Goal: Task Accomplishment & Management: Use online tool/utility

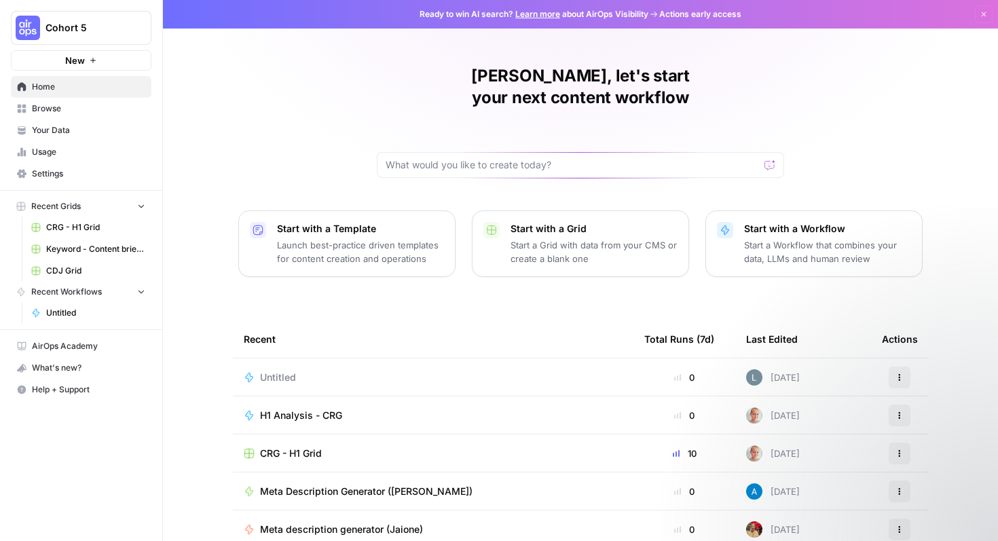
scroll to position [84, 0]
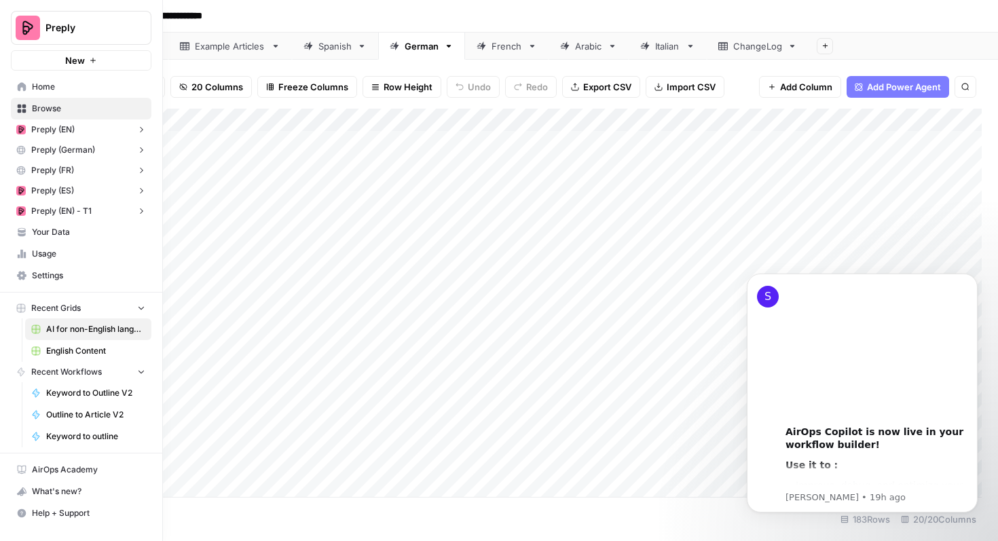
click at [67, 354] on span "English Content" at bounding box center [95, 351] width 99 height 12
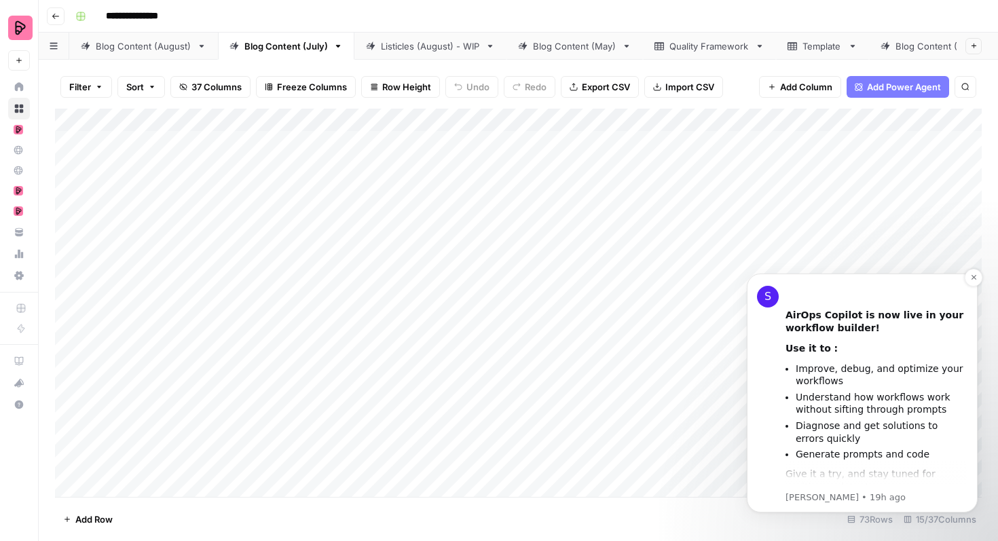
scroll to position [125, 0]
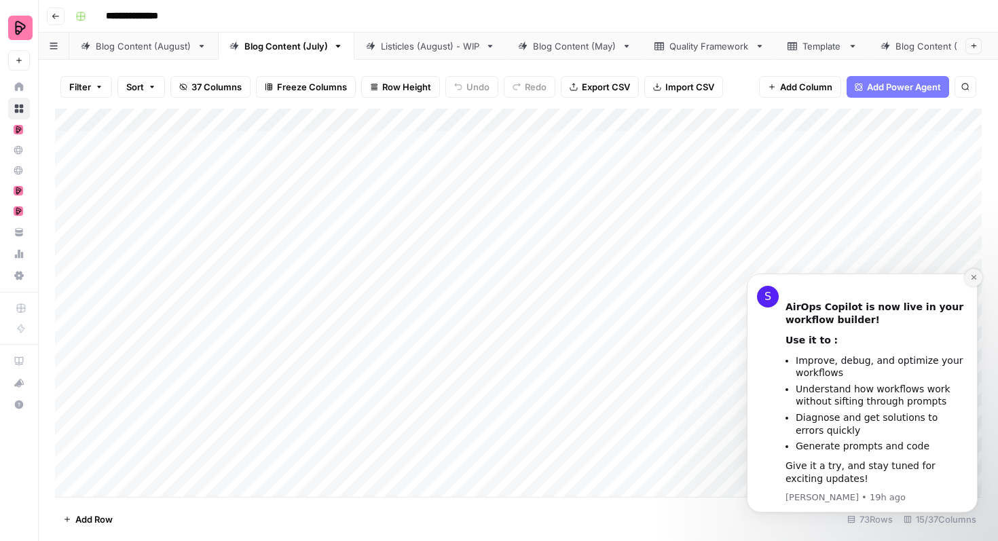
click at [973, 279] on icon "Dismiss notification" at bounding box center [973, 277] width 7 height 7
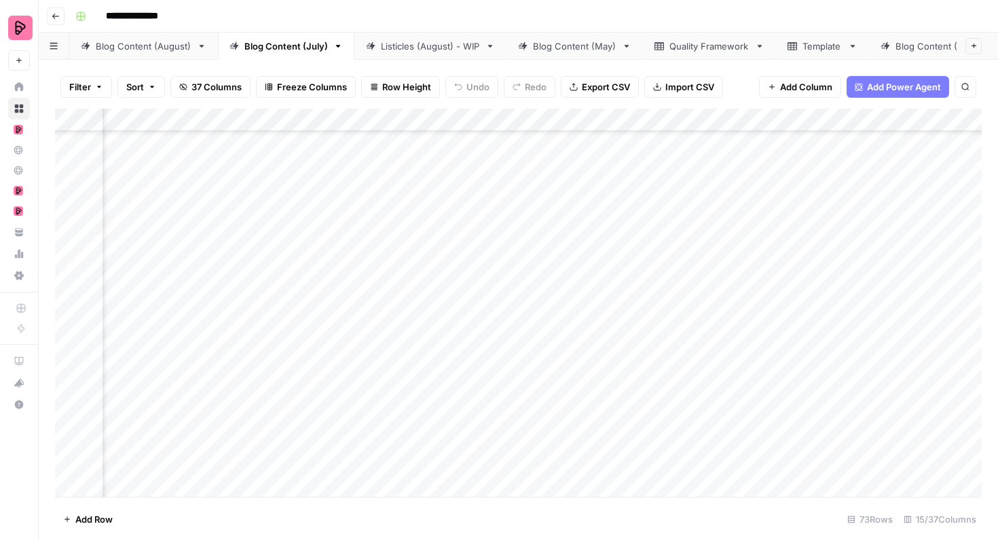
scroll to position [2234, 400]
click at [119, 52] on div "Blog Content (August)" at bounding box center [144, 46] width 96 height 14
click at [429, 223] on div "Add Column" at bounding box center [518, 303] width 927 height 388
click at [431, 259] on div "Add Column" at bounding box center [518, 303] width 927 height 388
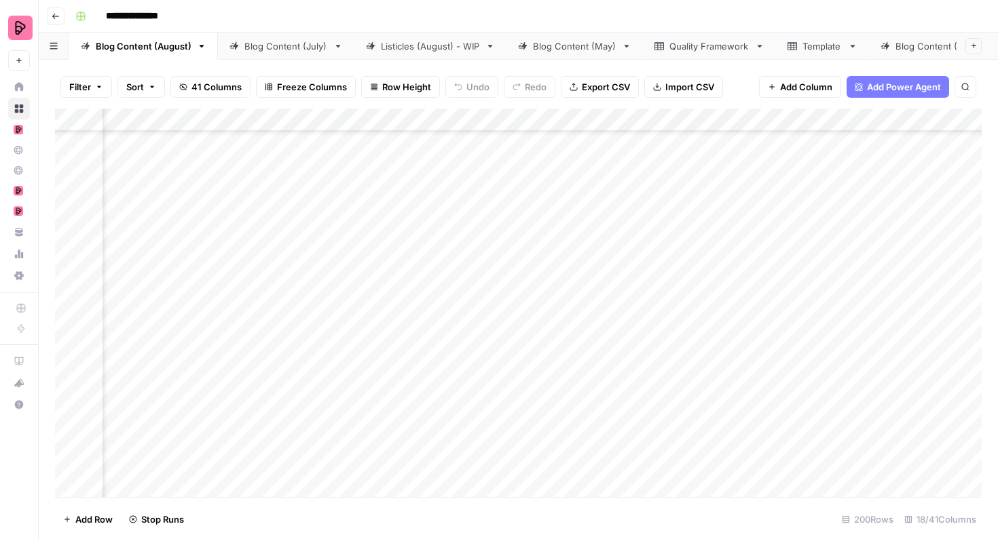
click at [431, 292] on div "Add Column" at bounding box center [518, 303] width 927 height 388
click at [426, 327] on div "Add Column" at bounding box center [518, 303] width 927 height 388
click at [431, 365] on div "Add Column" at bounding box center [518, 303] width 927 height 388
click at [431, 399] on div "Add Column" at bounding box center [518, 303] width 927 height 388
click at [428, 433] on div "Add Column" at bounding box center [518, 303] width 927 height 388
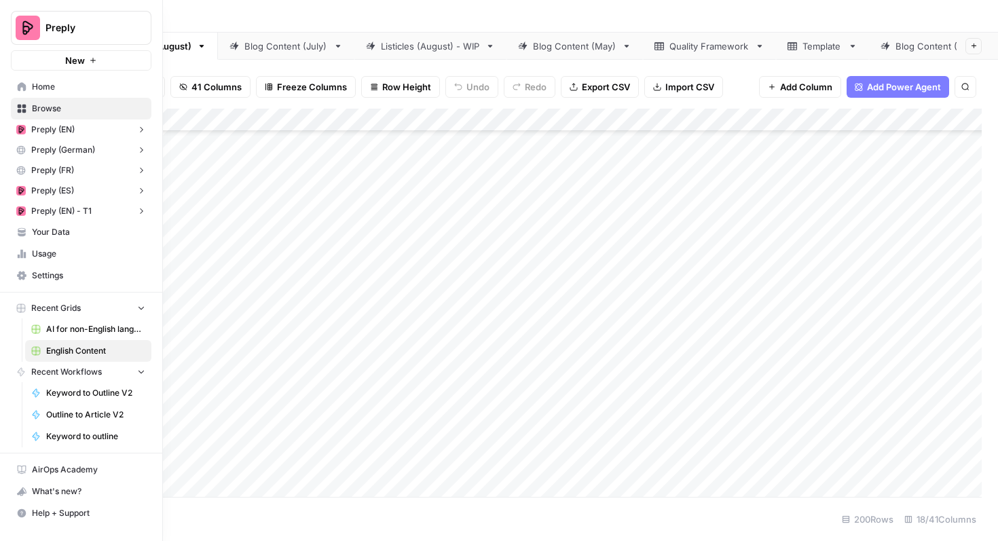
click at [90, 321] on link "AI for non-English languages" at bounding box center [88, 330] width 126 height 22
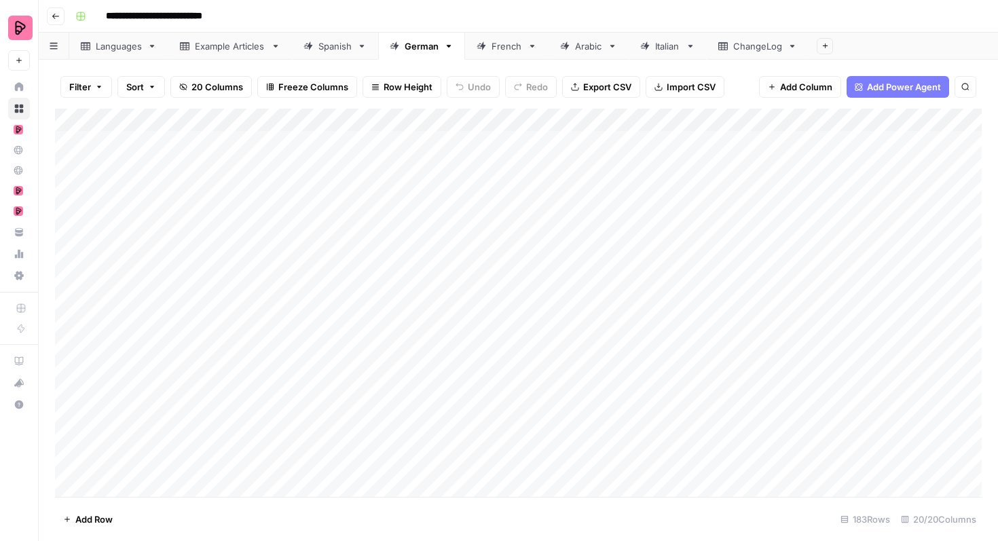
click at [334, 46] on div "Spanish" at bounding box center [335, 46] width 33 height 14
click at [69, 210] on div "Add Column" at bounding box center [518, 303] width 927 height 388
click at [67, 238] on div "Add Column" at bounding box center [518, 303] width 927 height 388
click at [70, 257] on div "Add Column" at bounding box center [518, 303] width 927 height 388
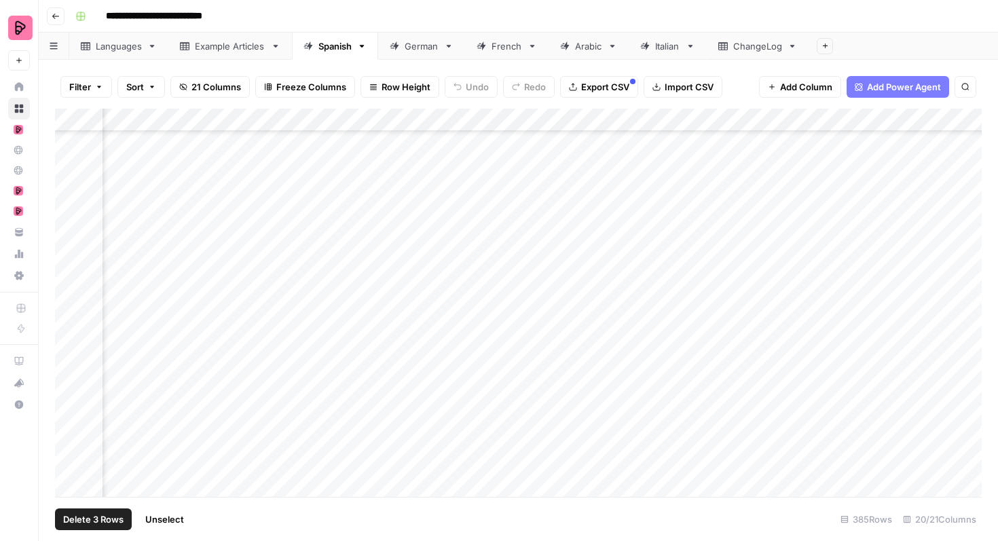
click at [69, 283] on div "Add Column" at bounding box center [518, 303] width 927 height 388
click at [67, 300] on div "Add Column" at bounding box center [518, 303] width 927 height 388
click at [66, 329] on div "Add Column" at bounding box center [518, 303] width 927 height 388
click at [67, 346] on div "Add Column" at bounding box center [518, 303] width 927 height 388
click at [67, 370] on div "Add Column" at bounding box center [518, 303] width 927 height 388
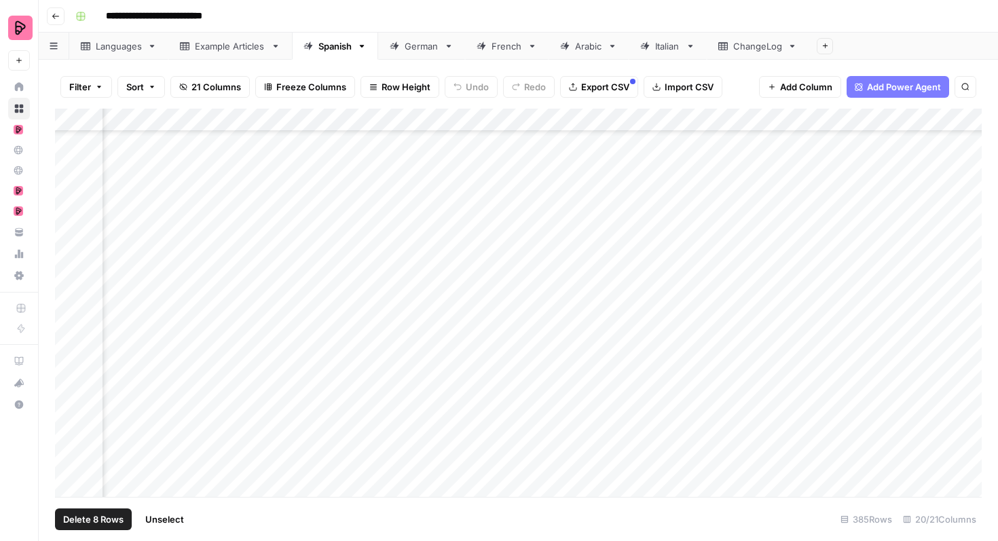
click at [67, 394] on div "Add Column" at bounding box center [518, 303] width 927 height 388
click at [67, 415] on div "Add Column" at bounding box center [518, 303] width 927 height 388
click at [67, 443] on div "Add Column" at bounding box center [518, 303] width 927 height 388
click at [64, 445] on div "Add Column" at bounding box center [518, 303] width 927 height 388
click at [68, 443] on div "Add Column" at bounding box center [518, 303] width 927 height 388
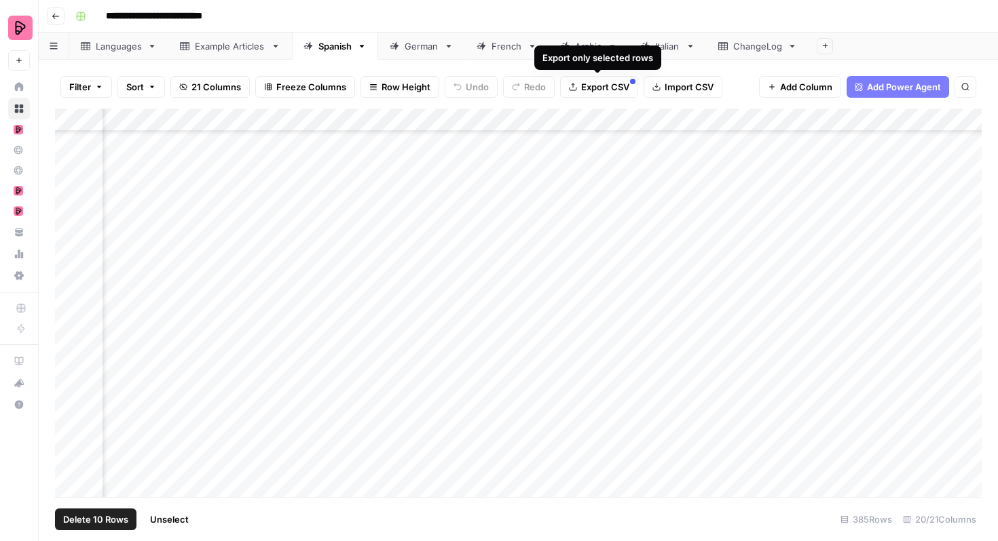
click at [612, 84] on span "Export CSV" at bounding box center [605, 87] width 48 height 14
click at [67, 212] on div "Add Column" at bounding box center [518, 303] width 927 height 388
click at [67, 233] on div "Add Column" at bounding box center [518, 303] width 927 height 388
click at [433, 50] on div "German" at bounding box center [422, 46] width 34 height 14
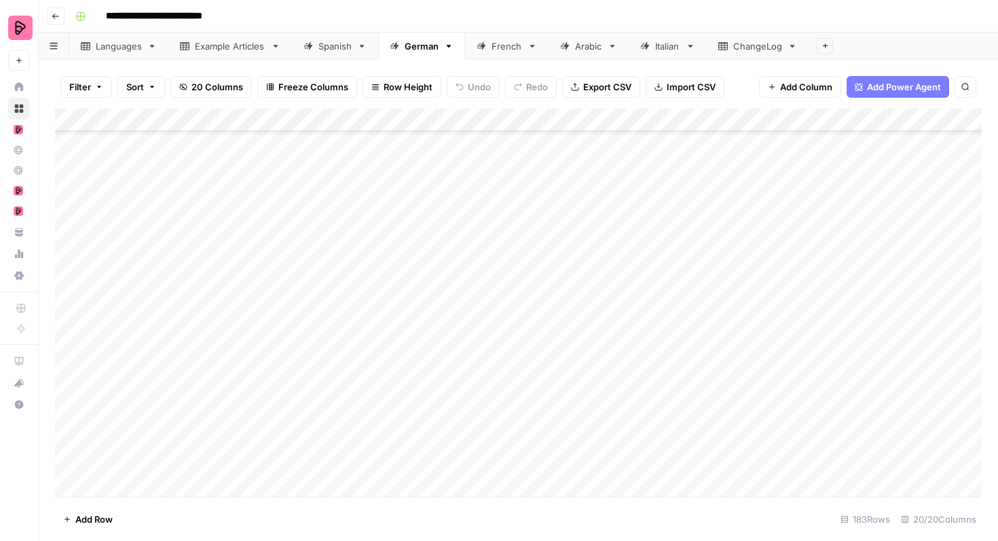
scroll to position [2682, 0]
click at [71, 208] on div "Add Column" at bounding box center [518, 303] width 927 height 388
click at [67, 323] on div "Add Column" at bounding box center [518, 303] width 927 height 388
click at [69, 348] on div "Add Column" at bounding box center [518, 303] width 927 height 388
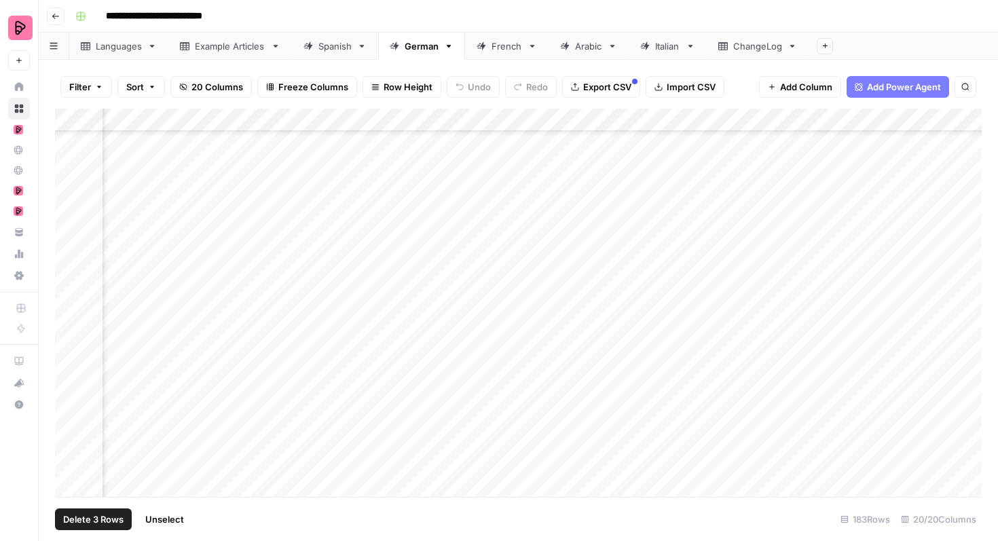
click at [67, 300] on div "Add Column" at bounding box center [518, 303] width 927 height 388
click at [67, 348] on div "Add Column" at bounding box center [518, 303] width 927 height 388
click at [71, 168] on div "Add Column" at bounding box center [518, 303] width 927 height 388
click at [68, 196] on div "Add Column" at bounding box center [518, 303] width 927 height 388
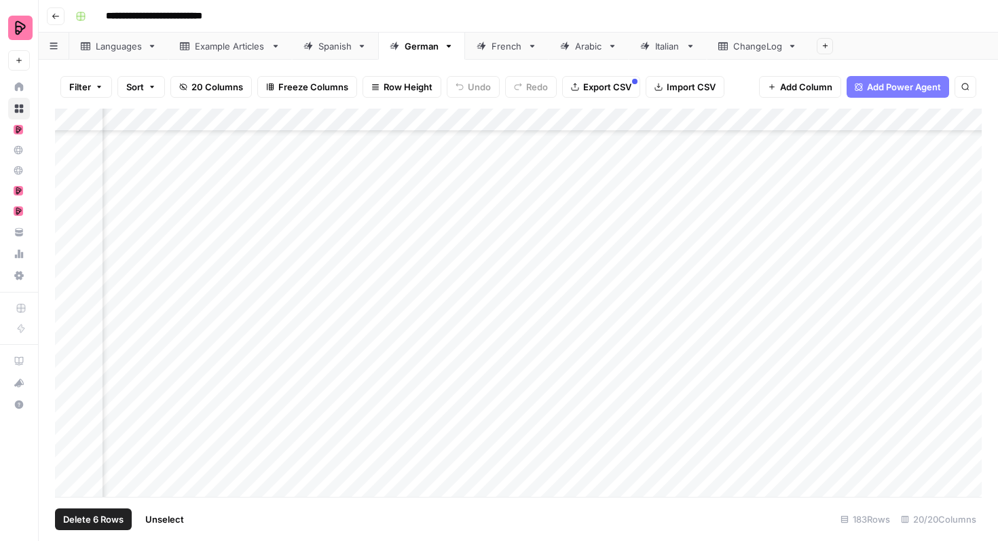
click at [68, 215] on div "Add Column" at bounding box center [518, 303] width 927 height 388
click at [71, 240] on div "Add Column" at bounding box center [518, 303] width 927 height 388
click at [71, 260] on div "Add Column" at bounding box center [518, 303] width 927 height 388
click at [70, 286] on div "Add Column" at bounding box center [518, 303] width 927 height 388
click at [70, 302] on div "Add Column" at bounding box center [518, 303] width 927 height 388
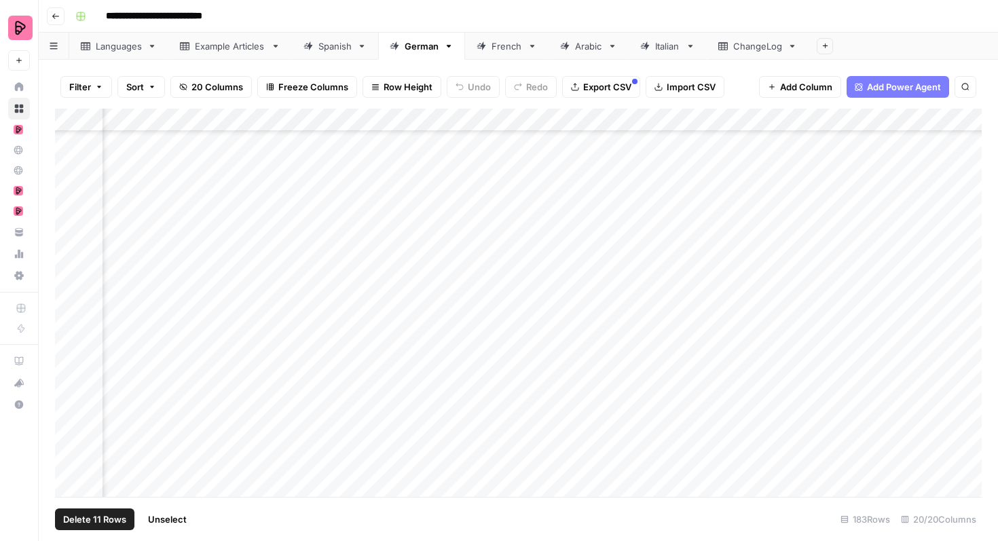
click at [70, 326] on div "Add Column" at bounding box center [518, 303] width 927 height 388
click at [70, 347] on div "Add Column" at bounding box center [518, 303] width 927 height 388
click at [70, 359] on div "Add Column" at bounding box center [518, 303] width 927 height 388
click at [70, 373] on div "Add Column" at bounding box center [518, 303] width 927 height 388
click at [69, 396] on div "Add Column" at bounding box center [518, 303] width 927 height 388
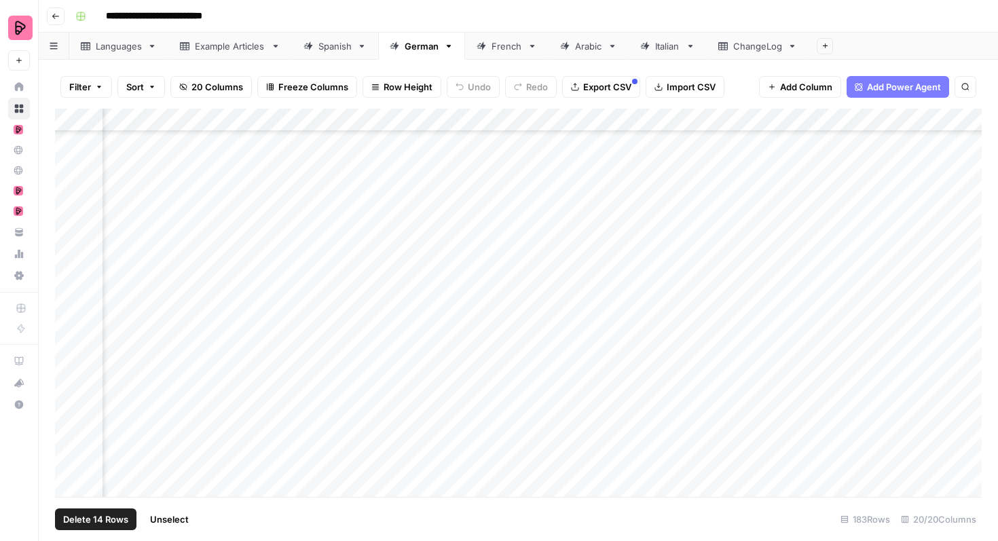
click at [69, 421] on div "Add Column" at bounding box center [518, 303] width 927 height 388
click at [69, 441] on div "Add Column" at bounding box center [518, 303] width 927 height 388
click at [69, 465] on div "Add Column" at bounding box center [518, 303] width 927 height 388
click at [578, 86] on button "Export CSV" at bounding box center [601, 87] width 78 height 22
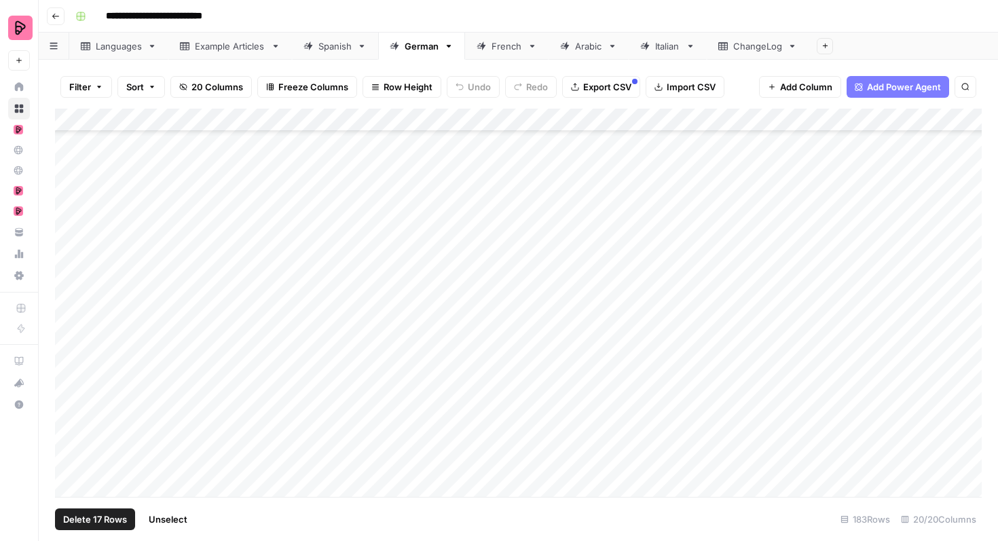
scroll to position [3677, 0]
click at [495, 46] on div "French" at bounding box center [507, 46] width 31 height 14
click at [422, 48] on div "German" at bounding box center [422, 46] width 34 height 14
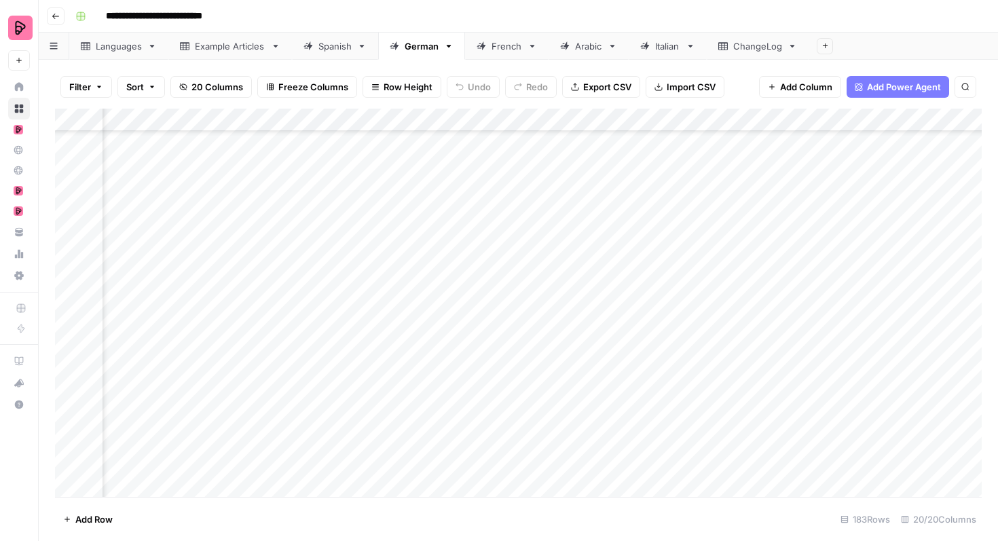
click at [761, 258] on div "Add Column" at bounding box center [518, 303] width 927 height 388
click at [761, 255] on div "Add Column" at bounding box center [518, 303] width 927 height 388
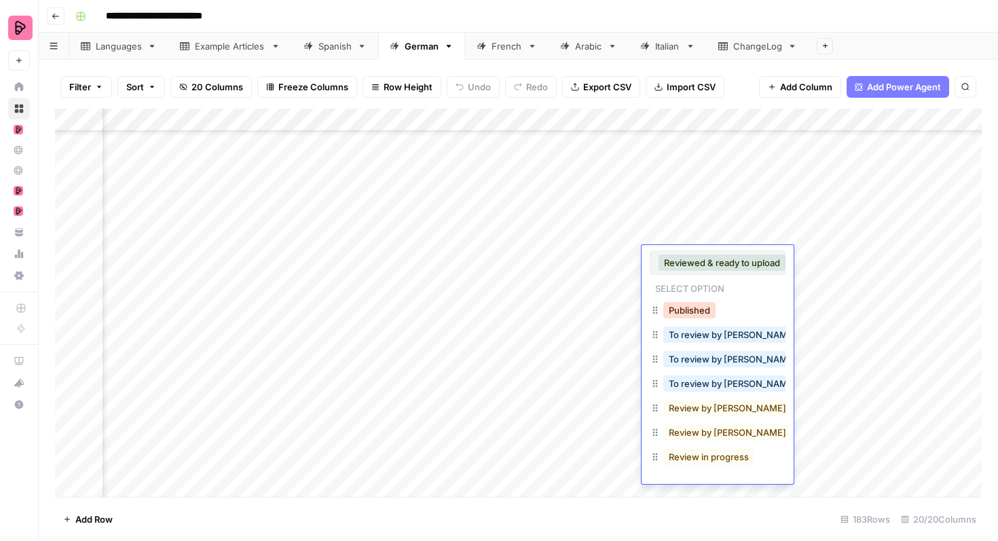
click at [701, 314] on button "Published" at bounding box center [689, 310] width 52 height 16
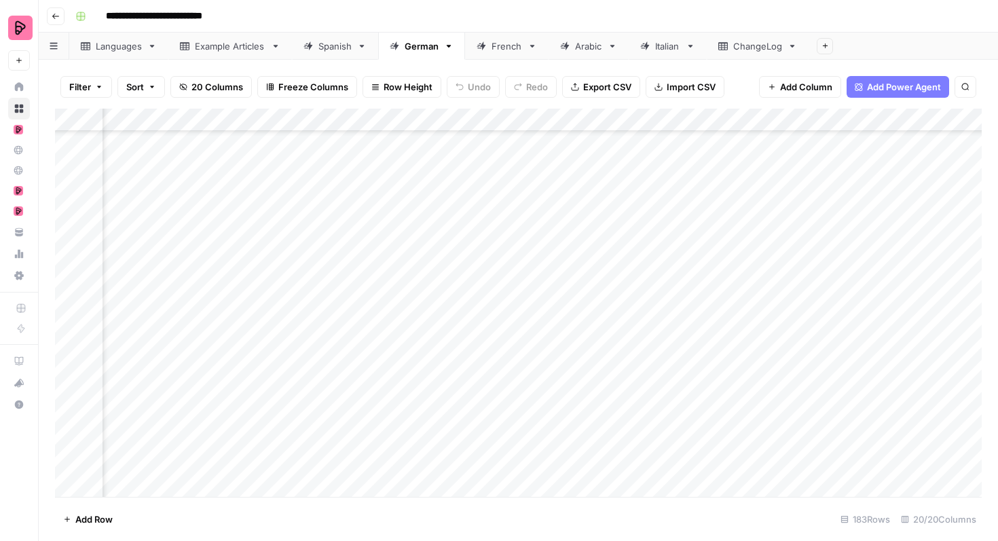
click at [763, 357] on div "Add Column" at bounding box center [518, 303] width 927 height 388
click at [763, 355] on div "Add Column" at bounding box center [518, 303] width 927 height 388
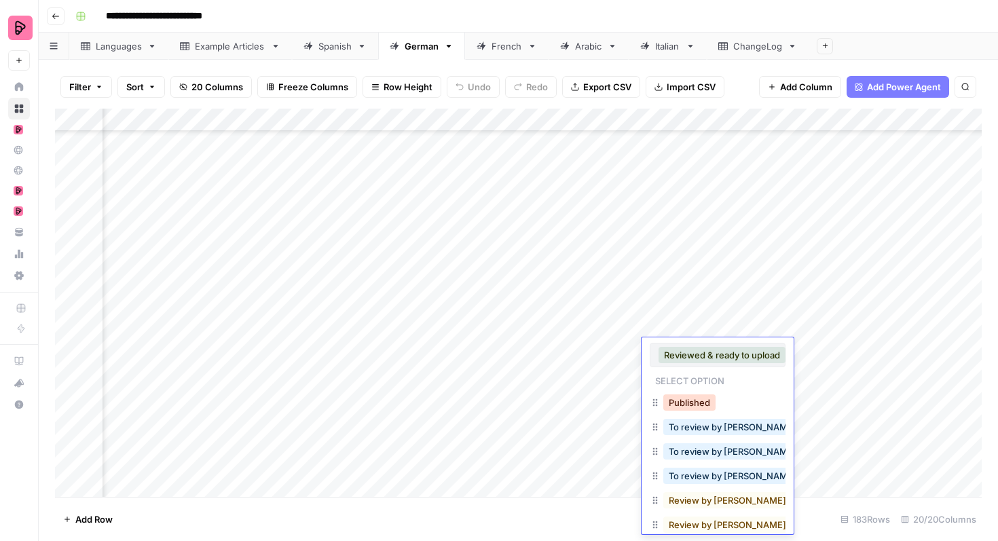
click at [706, 400] on button "Published" at bounding box center [689, 403] width 52 height 16
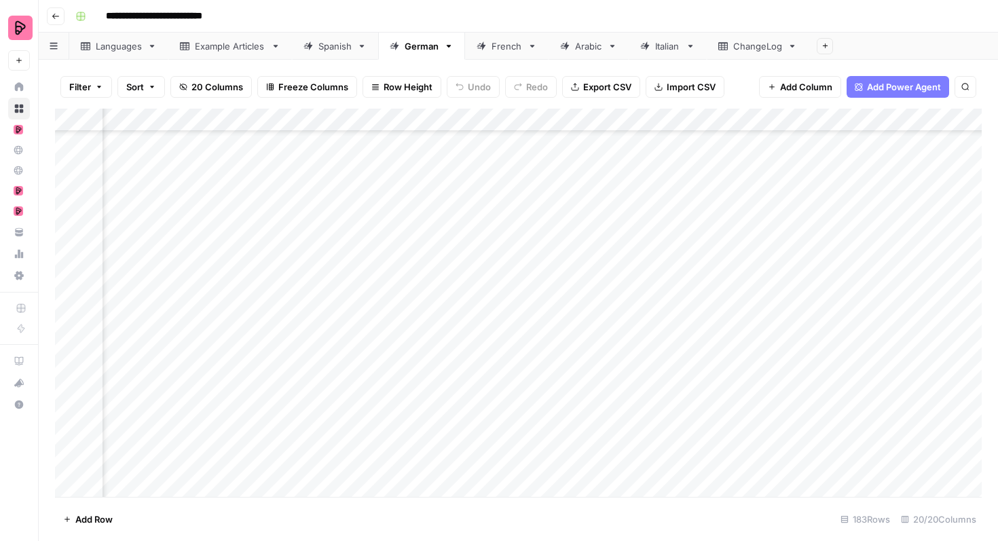
click at [759, 375] on div "Add Column" at bounding box center [518, 303] width 927 height 388
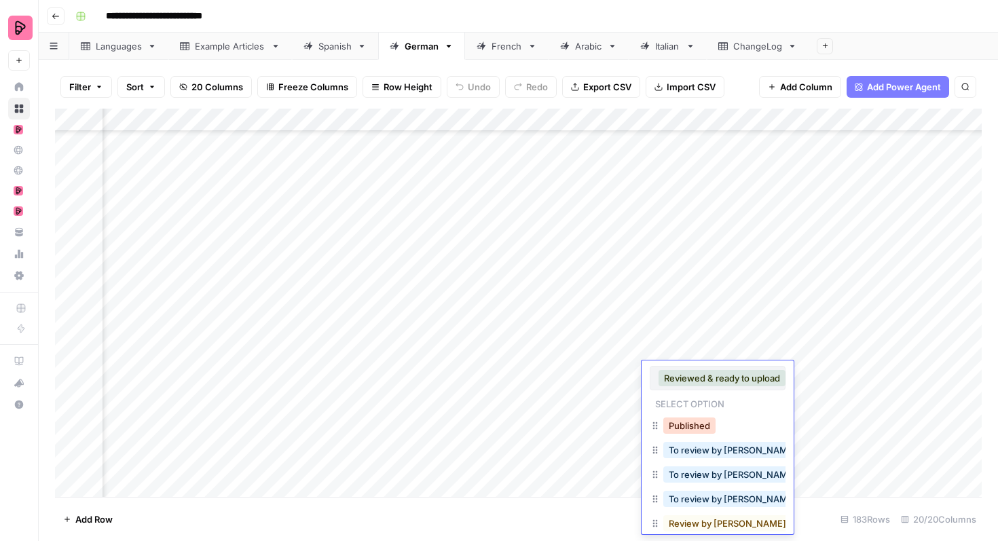
click at [697, 428] on button "Published" at bounding box center [689, 426] width 52 height 16
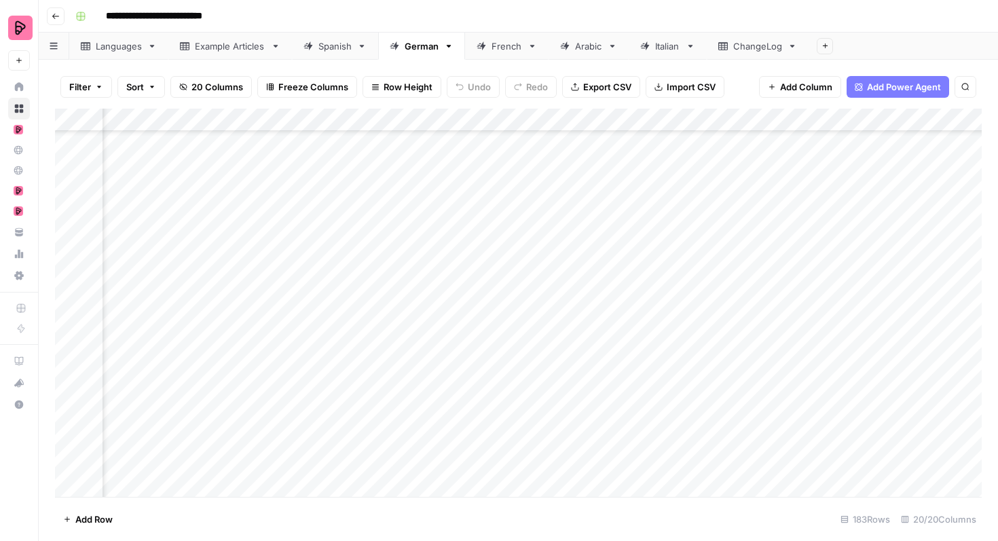
scroll to position [3606, 417]
click at [761, 181] on div "Add Column" at bounding box center [518, 303] width 927 height 388
click at [761, 178] on div "Add Column" at bounding box center [518, 303] width 927 height 388
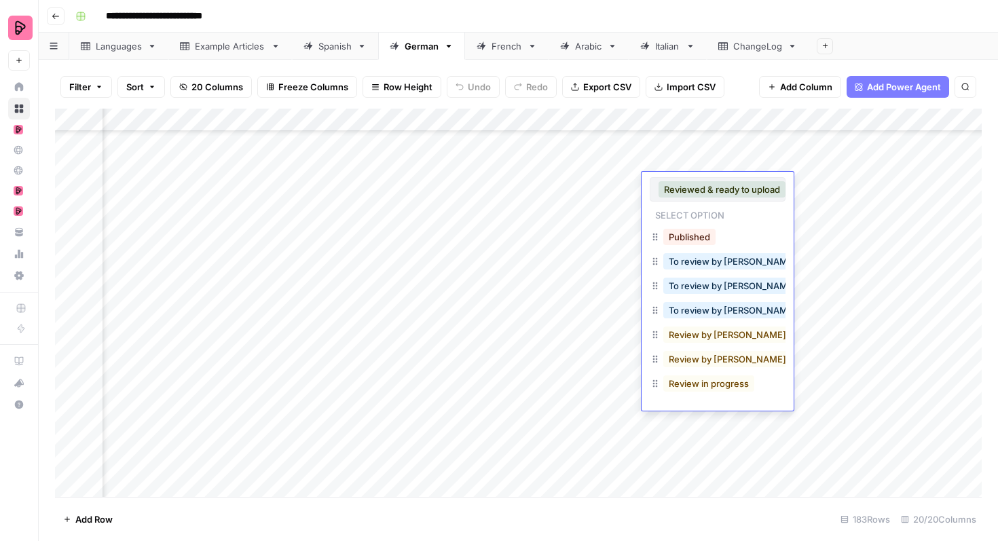
click at [702, 234] on button "Published" at bounding box center [689, 237] width 52 height 16
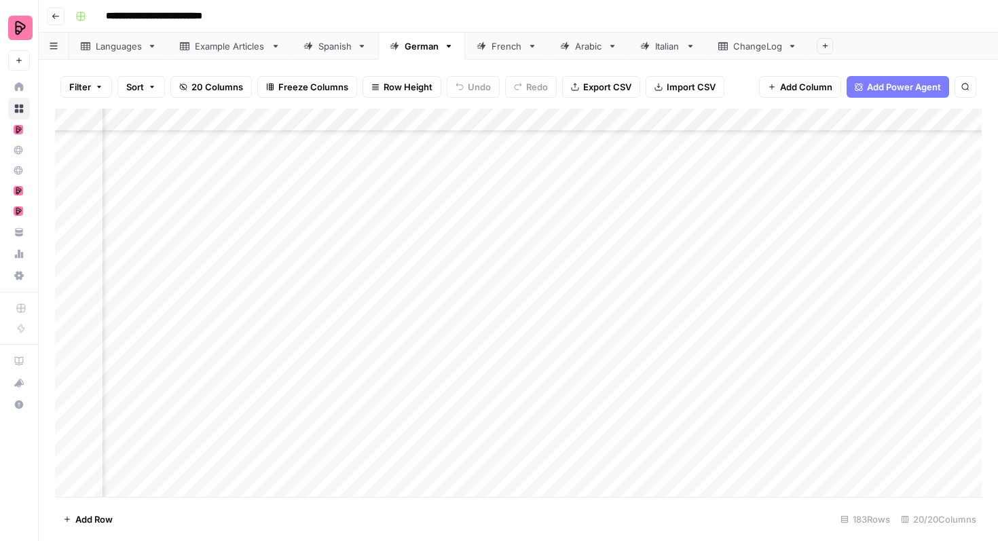
click at [746, 202] on div "Add Column" at bounding box center [518, 303] width 927 height 388
click at [727, 209] on div "Add Column" at bounding box center [518, 303] width 927 height 388
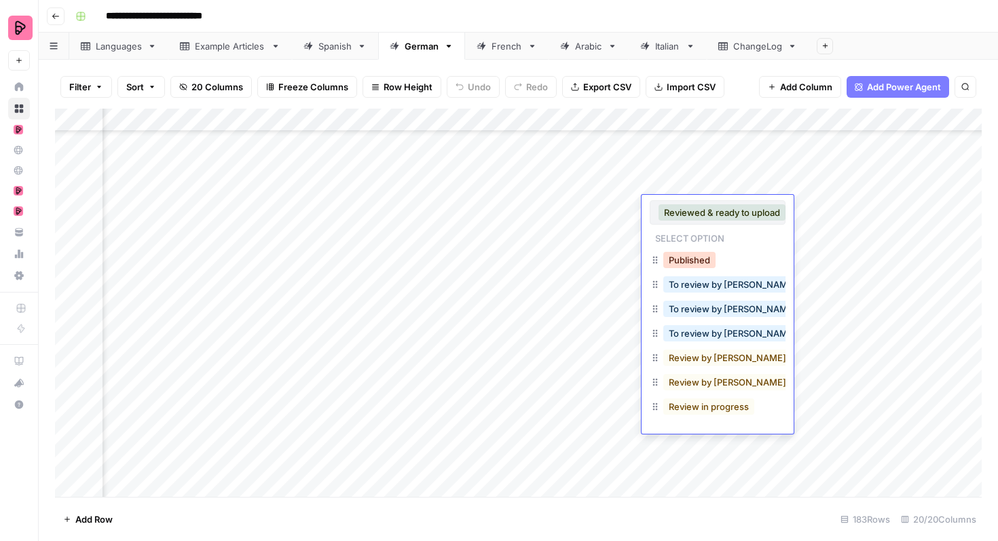
click at [697, 258] on button "Published" at bounding box center [689, 260] width 52 height 16
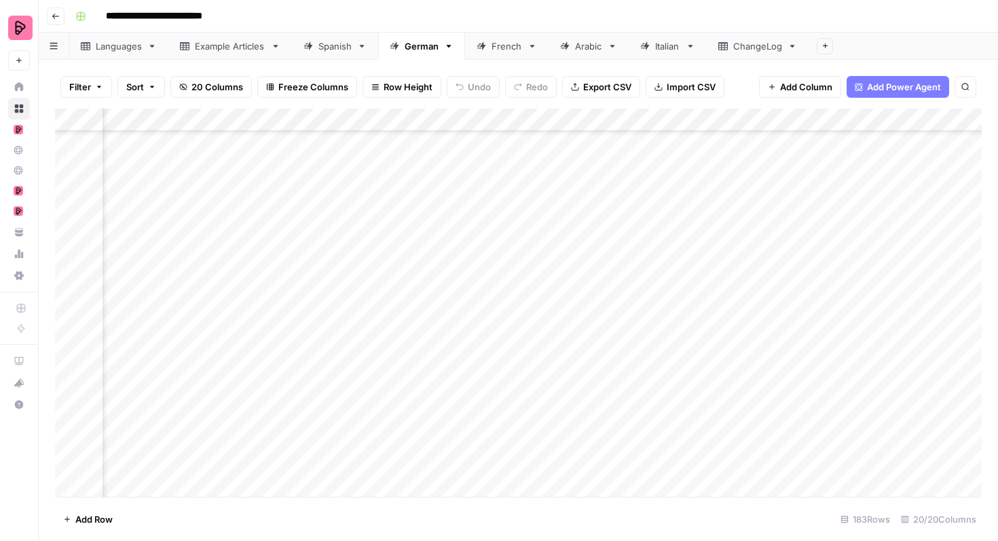
click at [702, 233] on div "Add Column" at bounding box center [518, 303] width 927 height 388
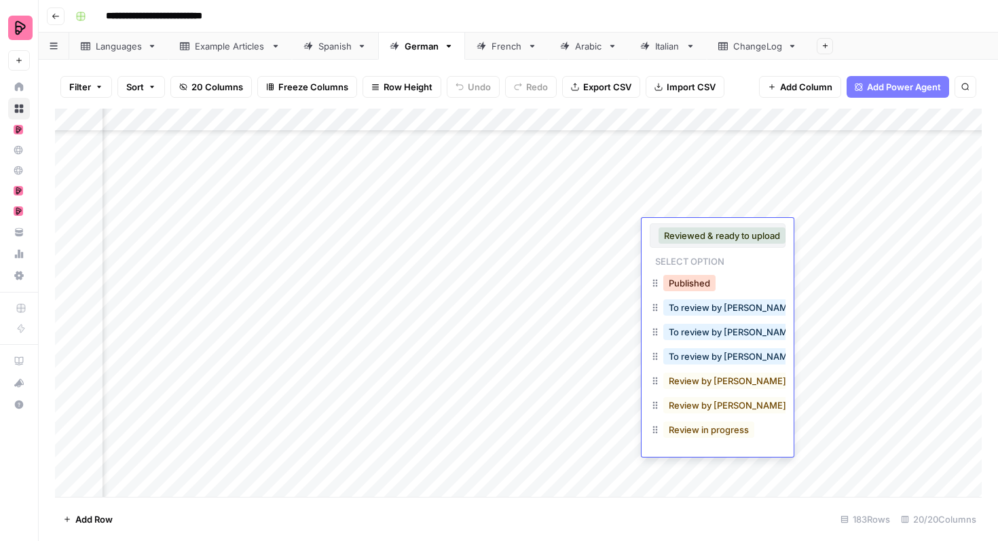
click at [678, 280] on button "Published" at bounding box center [689, 283] width 52 height 16
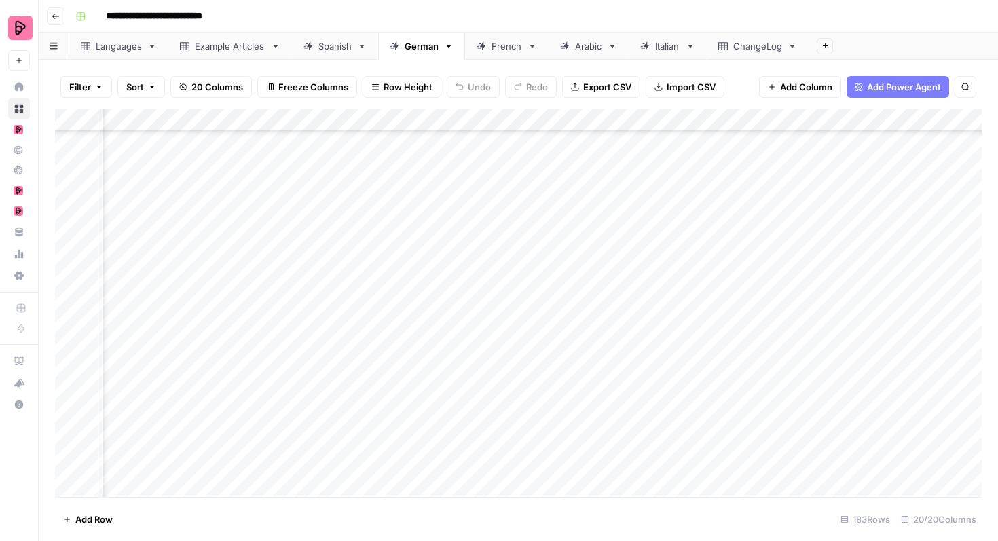
click at [687, 253] on div "Add Column" at bounding box center [518, 303] width 927 height 388
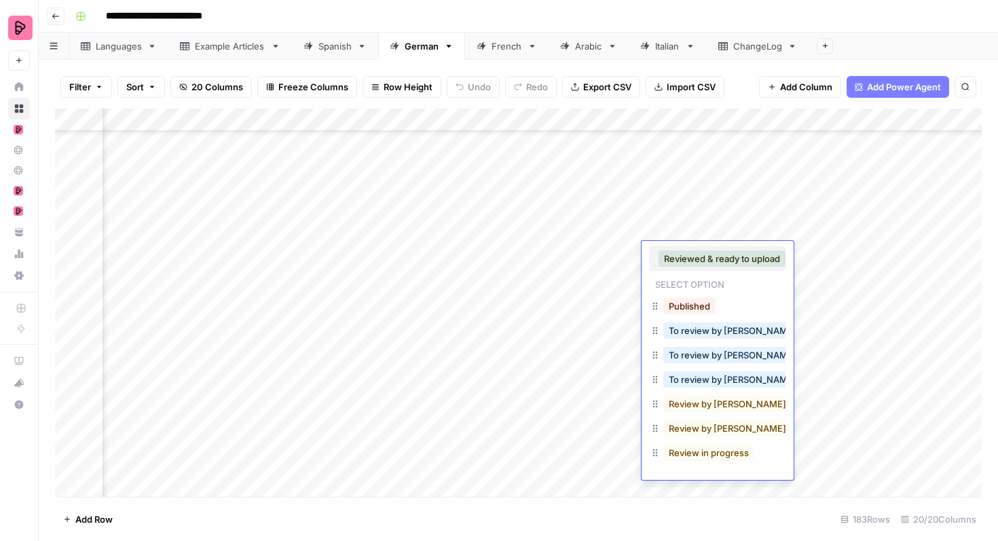
click at [684, 302] on button "Published" at bounding box center [689, 306] width 52 height 16
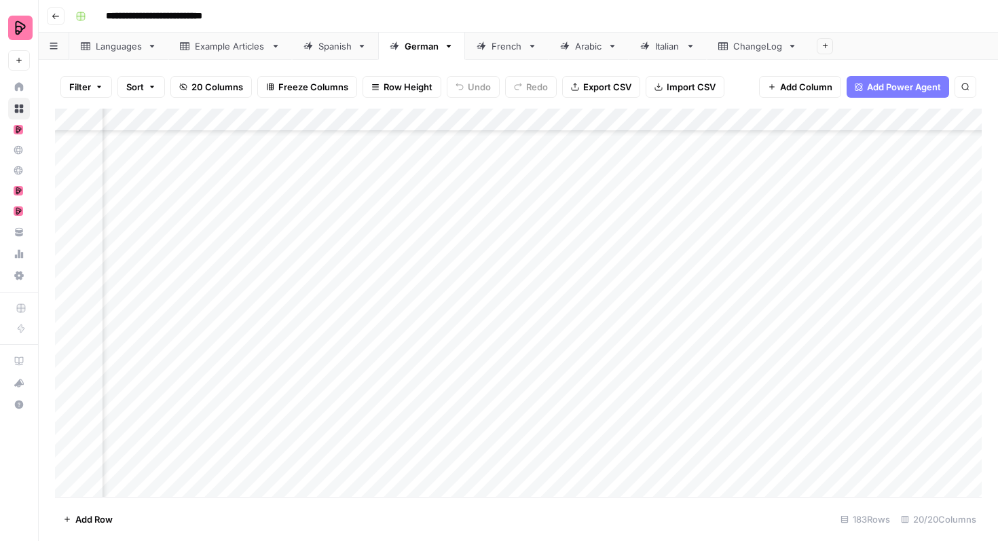
click at [690, 281] on div "Add Column" at bounding box center [518, 303] width 927 height 388
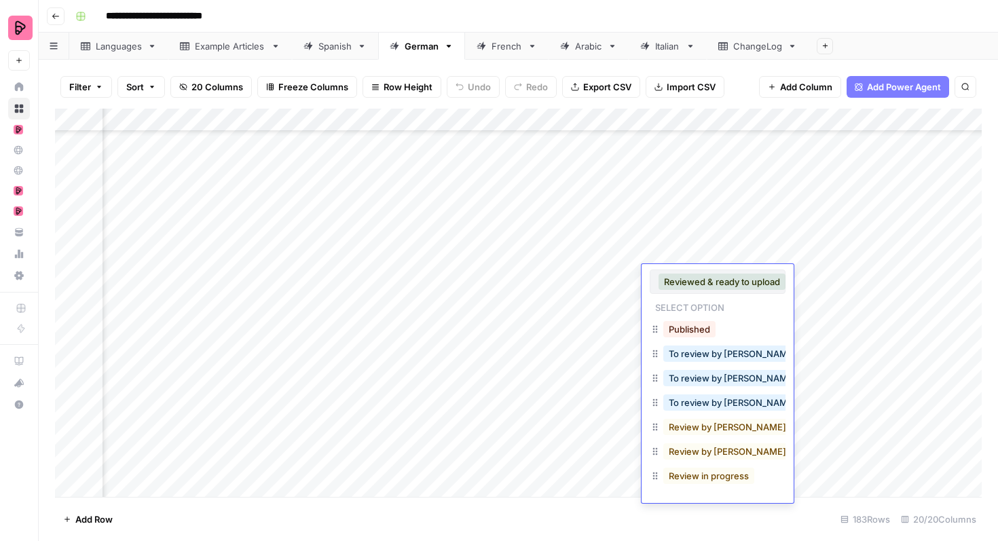
click at [689, 327] on button "Published" at bounding box center [689, 329] width 52 height 16
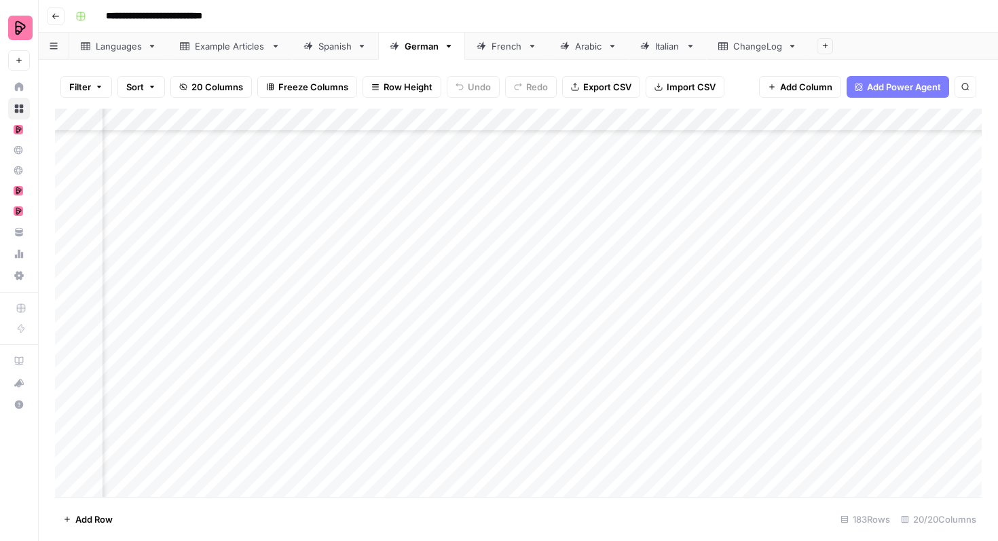
scroll to position [3711, 417]
click at [700, 190] on div "Add Column" at bounding box center [518, 303] width 927 height 388
click at [700, 192] on div "Add Column" at bounding box center [518, 303] width 927 height 388
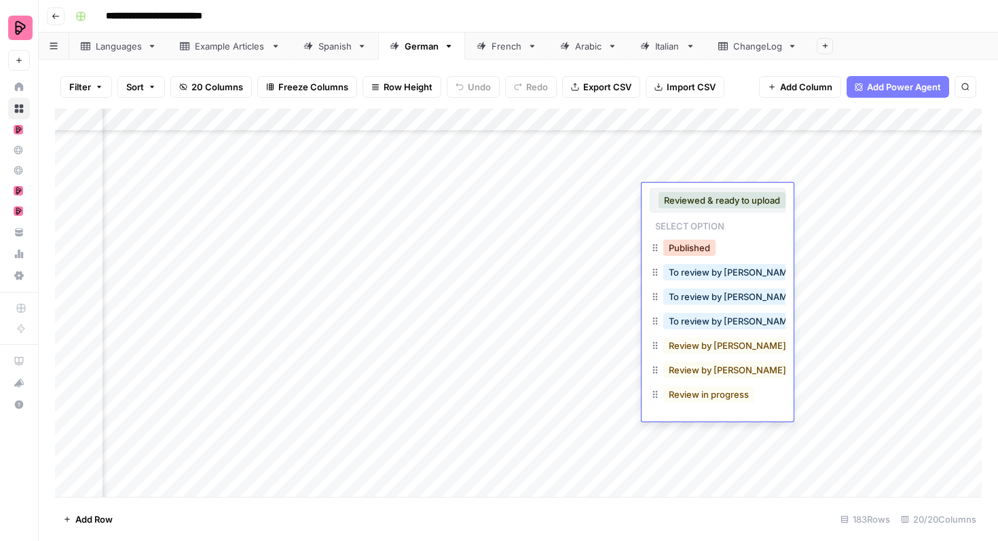
click at [692, 242] on button "Published" at bounding box center [689, 248] width 52 height 16
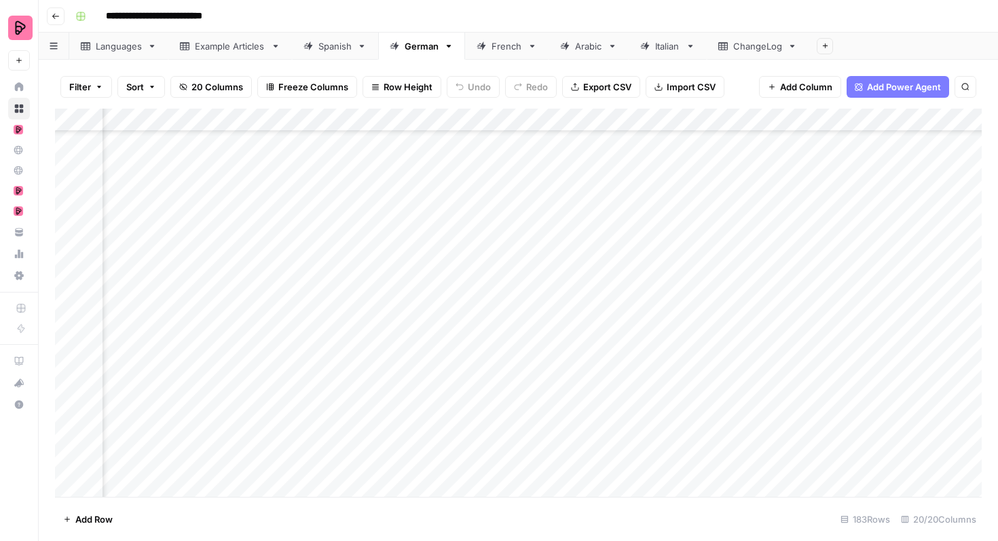
click at [692, 221] on div "Add Column" at bounding box center [518, 303] width 927 height 388
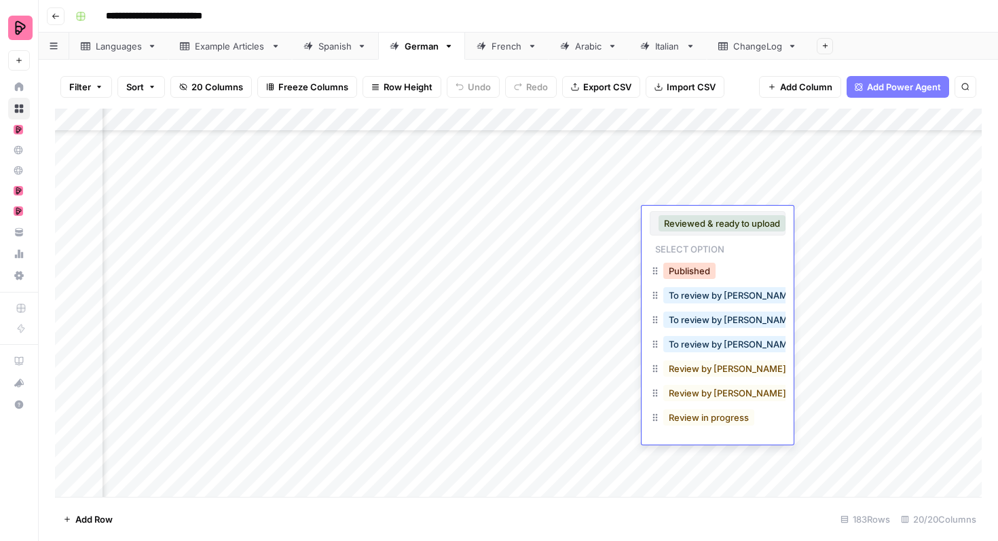
click at [686, 263] on button "Published" at bounding box center [689, 271] width 52 height 16
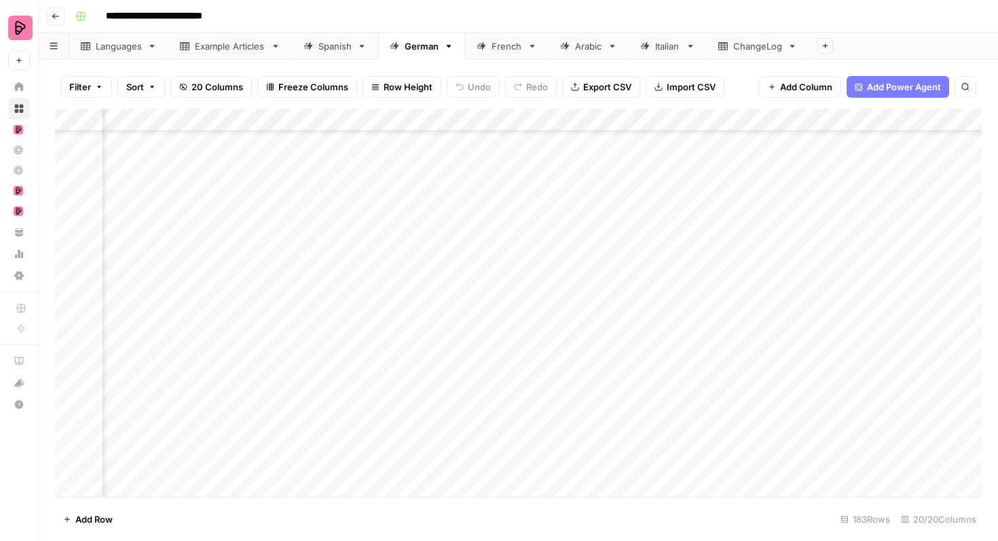
click at [676, 244] on div "Add Column" at bounding box center [518, 303] width 927 height 388
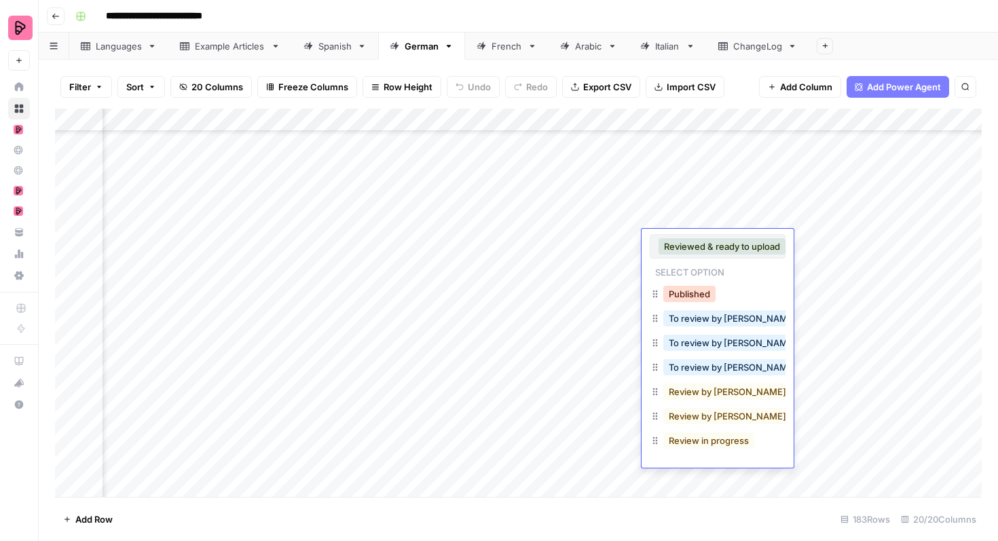
click at [681, 293] on button "Published" at bounding box center [689, 294] width 52 height 16
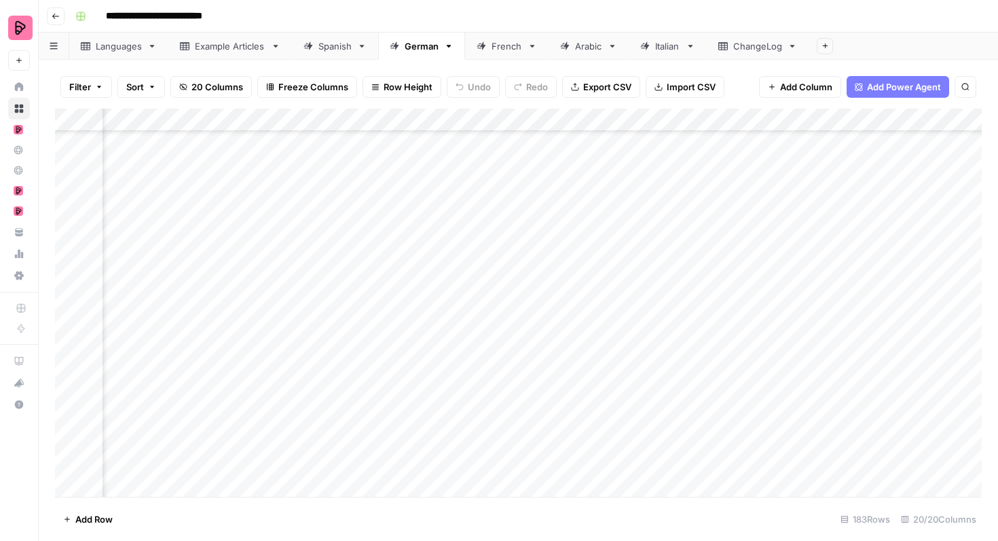
click at [678, 269] on div "Add Column" at bounding box center [518, 303] width 927 height 388
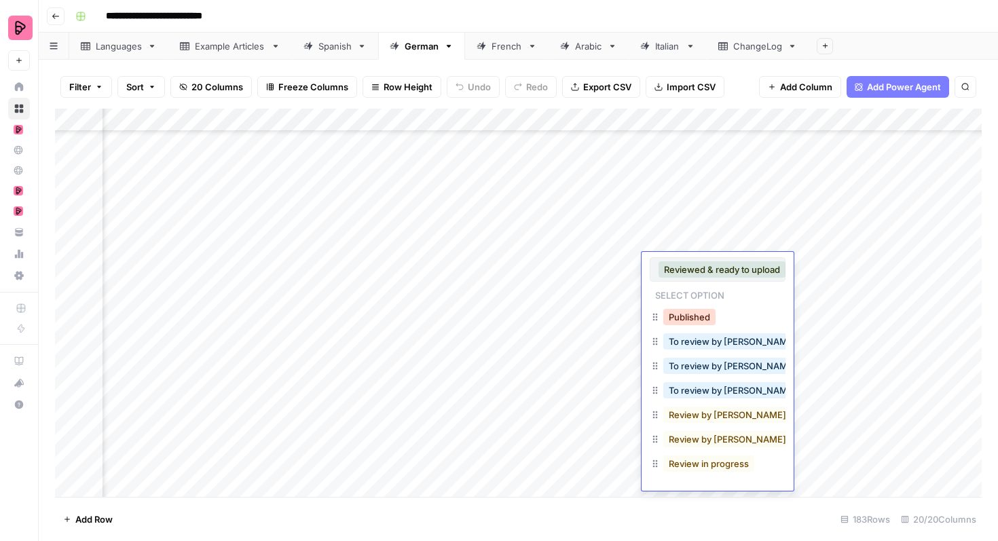
click at [683, 309] on button "Published" at bounding box center [689, 317] width 52 height 16
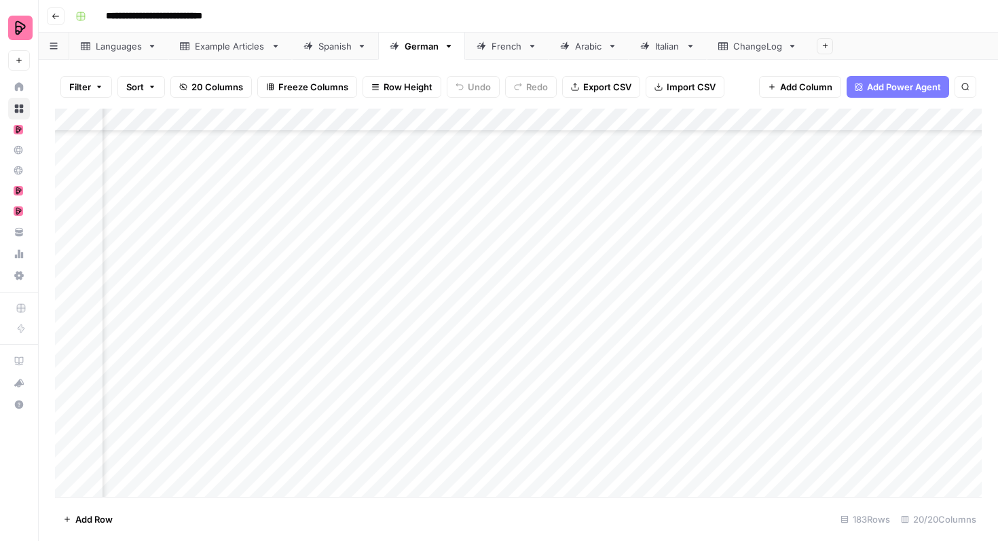
click at [681, 287] on div "Add Column" at bounding box center [518, 303] width 927 height 388
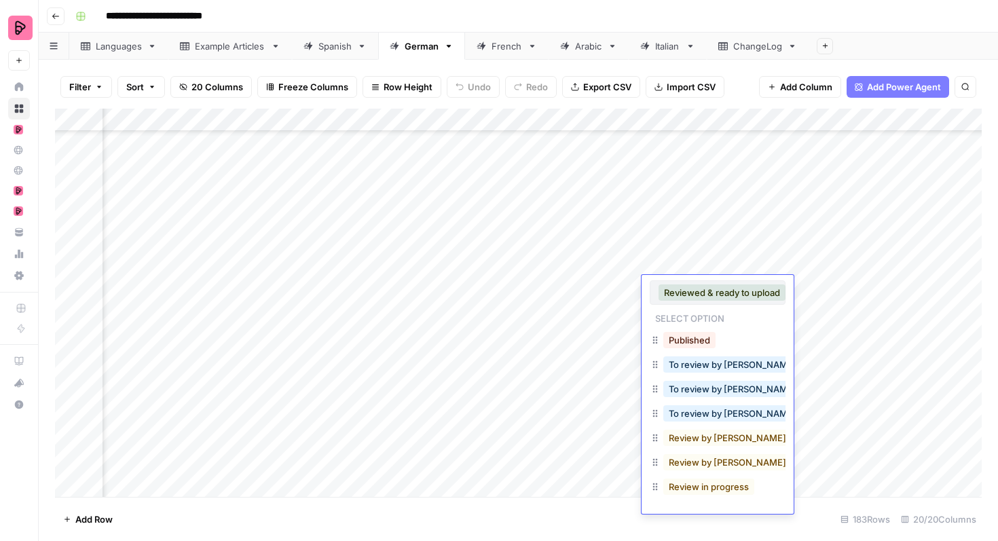
click at [684, 331] on div "Published" at bounding box center [690, 340] width 58 height 19
click at [682, 341] on button "Published" at bounding box center [689, 340] width 52 height 16
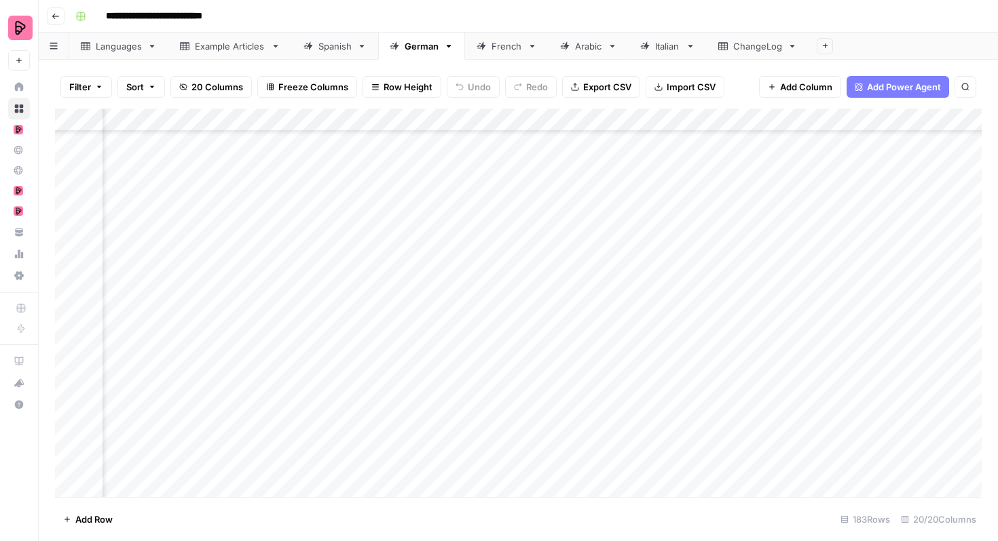
click at [682, 312] on div "Add Column" at bounding box center [518, 303] width 927 height 388
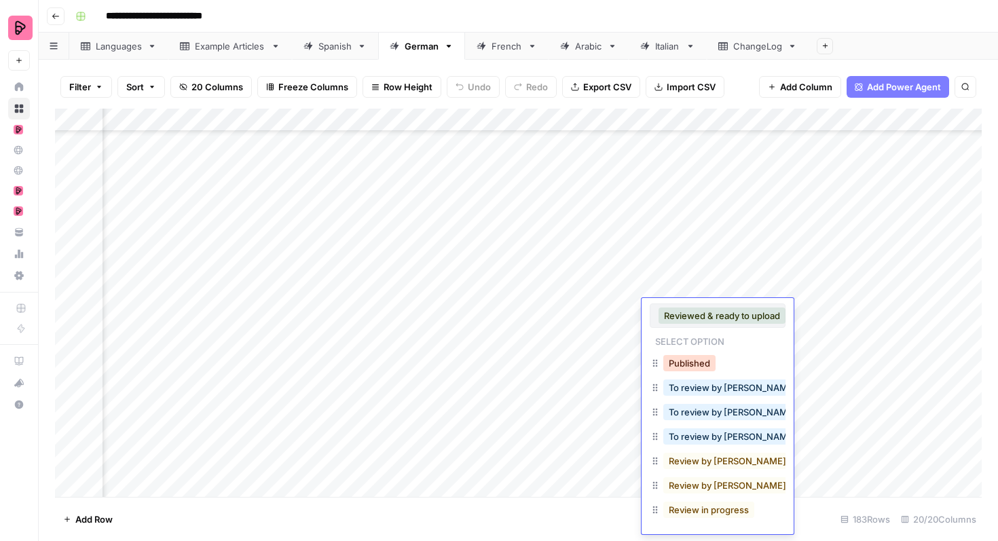
click at [687, 360] on button "Published" at bounding box center [689, 363] width 52 height 16
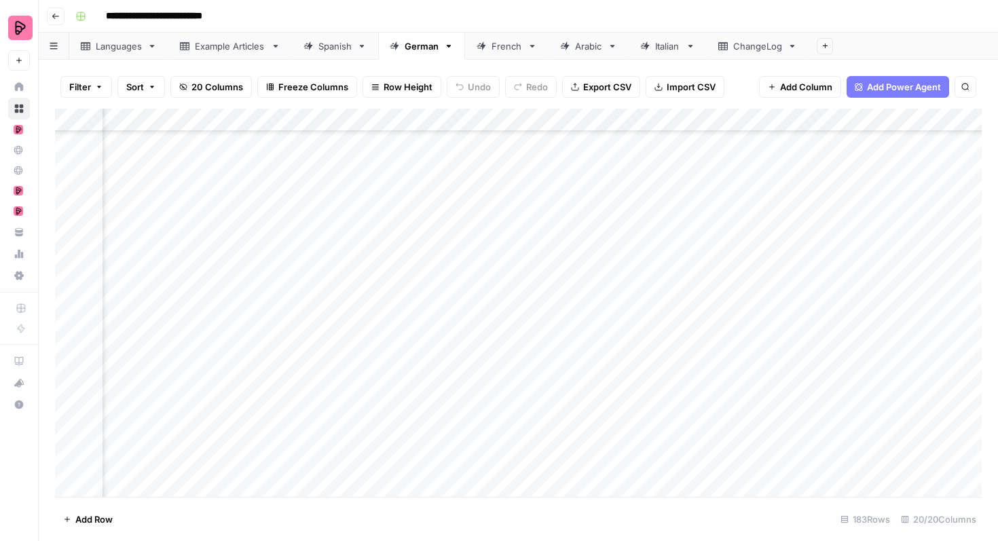
click at [680, 331] on div "Add Column" at bounding box center [518, 303] width 927 height 388
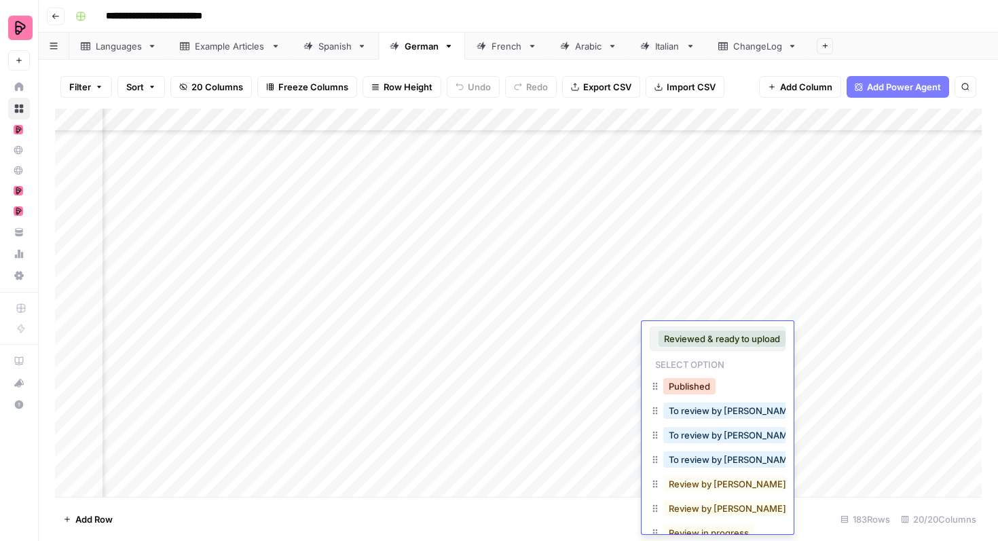
click at [685, 387] on button "Published" at bounding box center [689, 386] width 52 height 16
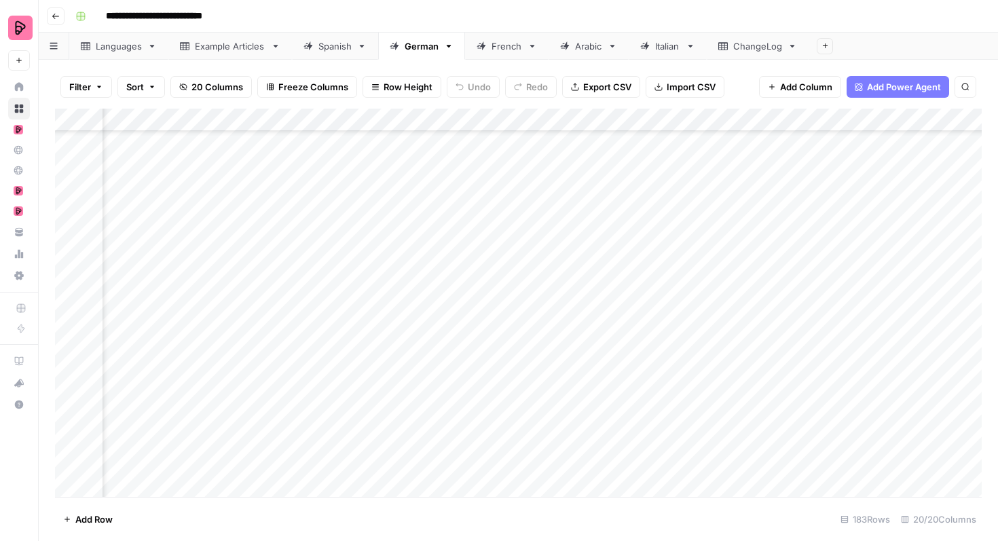
click at [684, 359] on div "Add Column" at bounding box center [518, 303] width 927 height 388
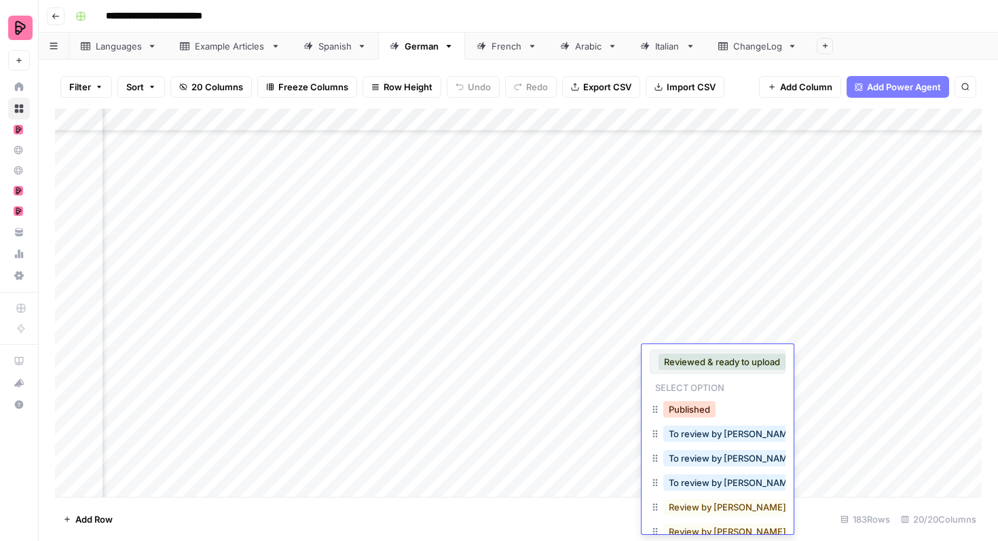
click at [686, 404] on button "Published" at bounding box center [689, 409] width 52 height 16
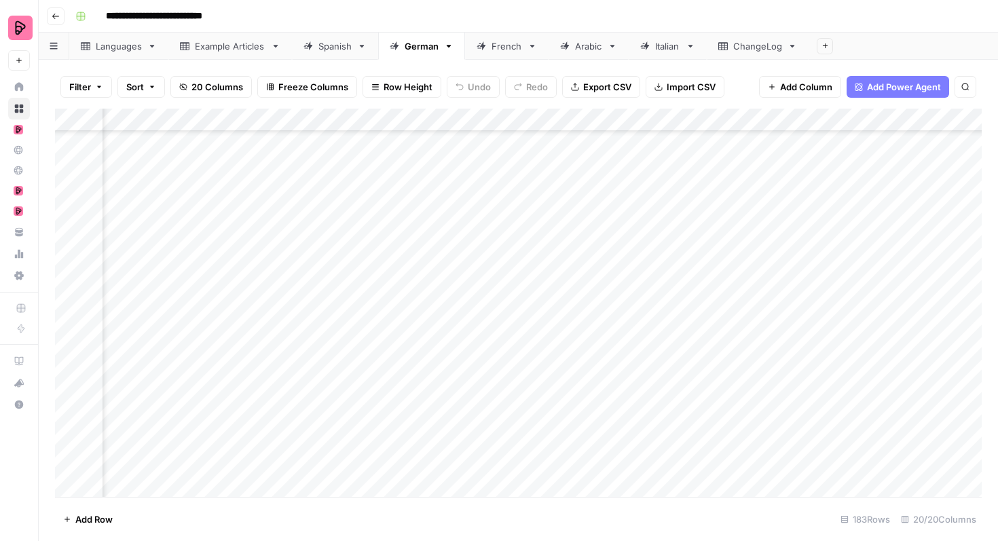
click at [686, 378] on div "Add Column" at bounding box center [518, 303] width 927 height 388
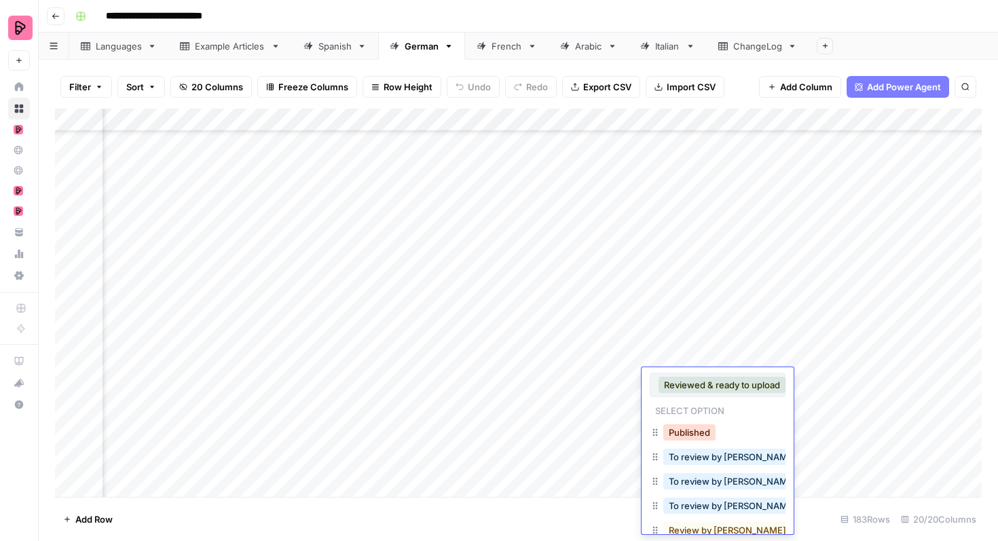
click at [683, 439] on button "Published" at bounding box center [689, 432] width 52 height 16
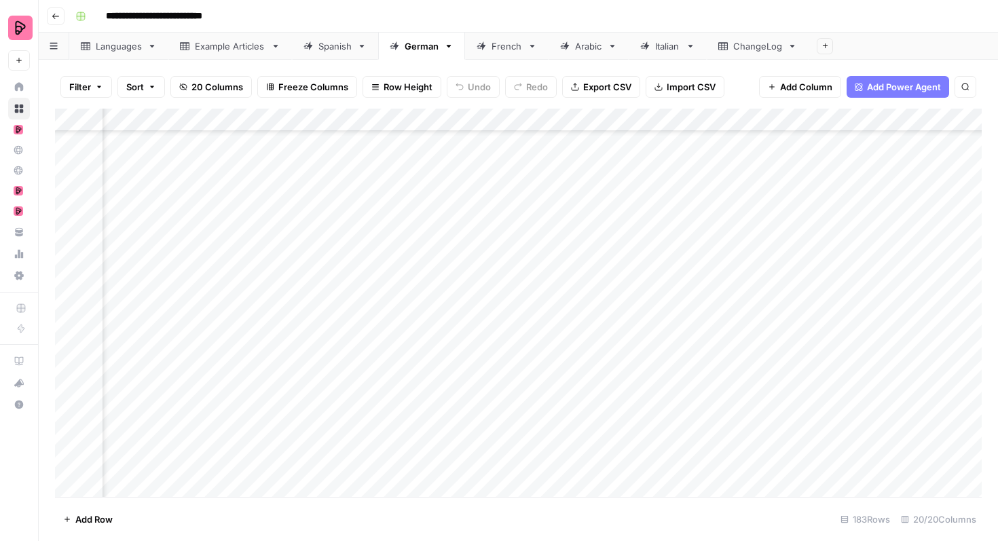
click at [594, 382] on div "Add Column" at bounding box center [518, 303] width 927 height 388
click at [492, 47] on div "French" at bounding box center [500, 46] width 46 height 14
click at [429, 52] on div "German" at bounding box center [422, 46] width 34 height 14
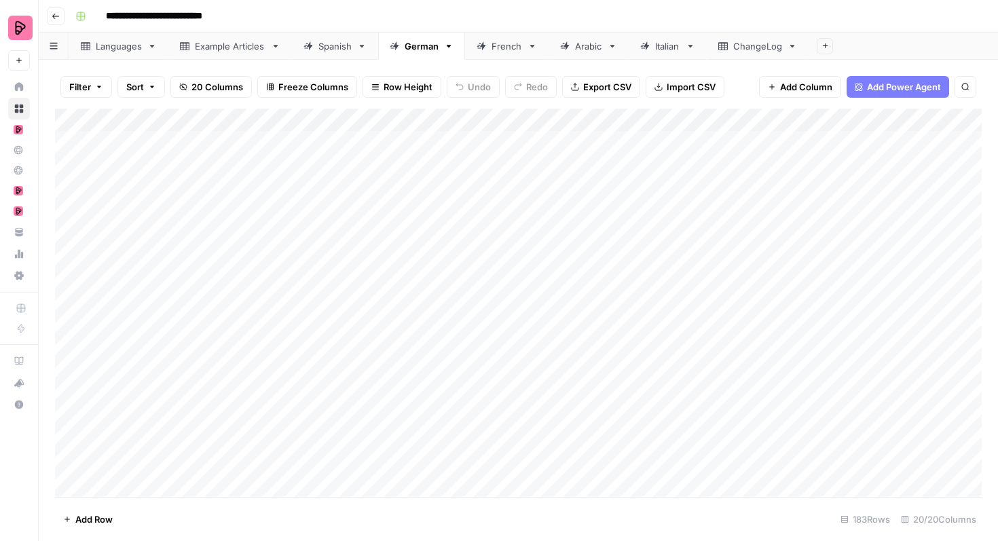
click at [342, 50] on div "Spanish" at bounding box center [335, 46] width 33 height 14
click at [772, 203] on div "Add Column" at bounding box center [518, 303] width 927 height 388
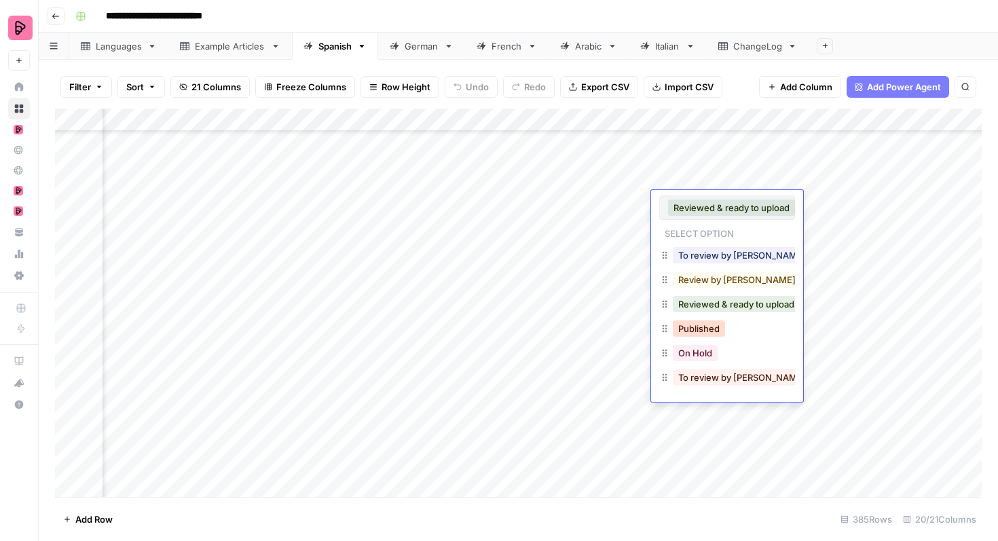
click at [715, 328] on button "Published" at bounding box center [699, 329] width 52 height 16
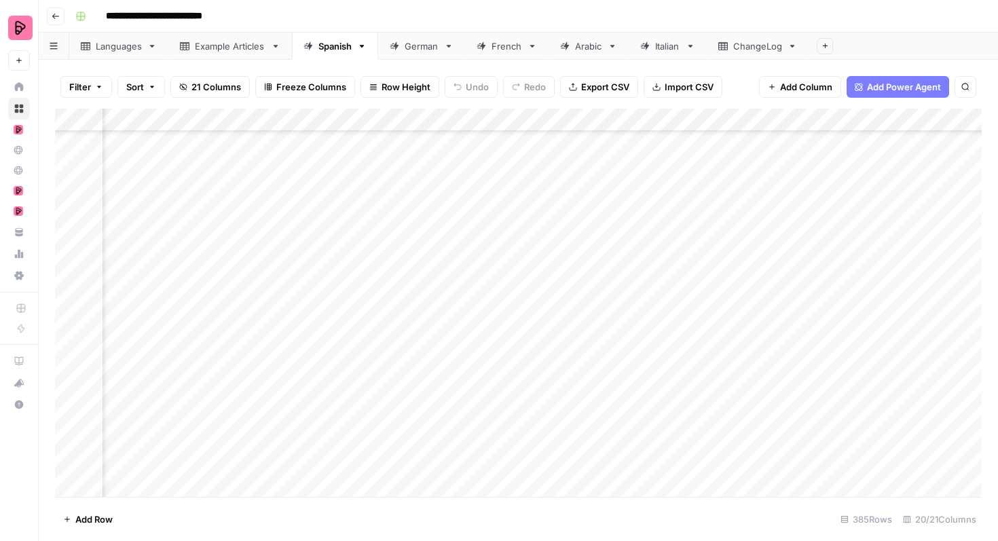
click at [733, 225] on div "Add Column" at bounding box center [518, 303] width 927 height 388
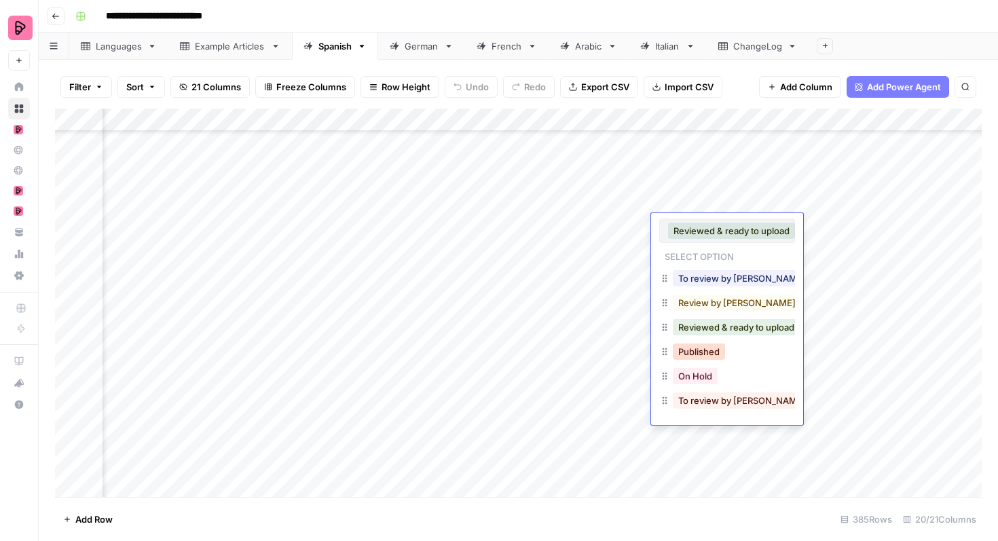
click at [699, 351] on button "Published" at bounding box center [699, 352] width 52 height 16
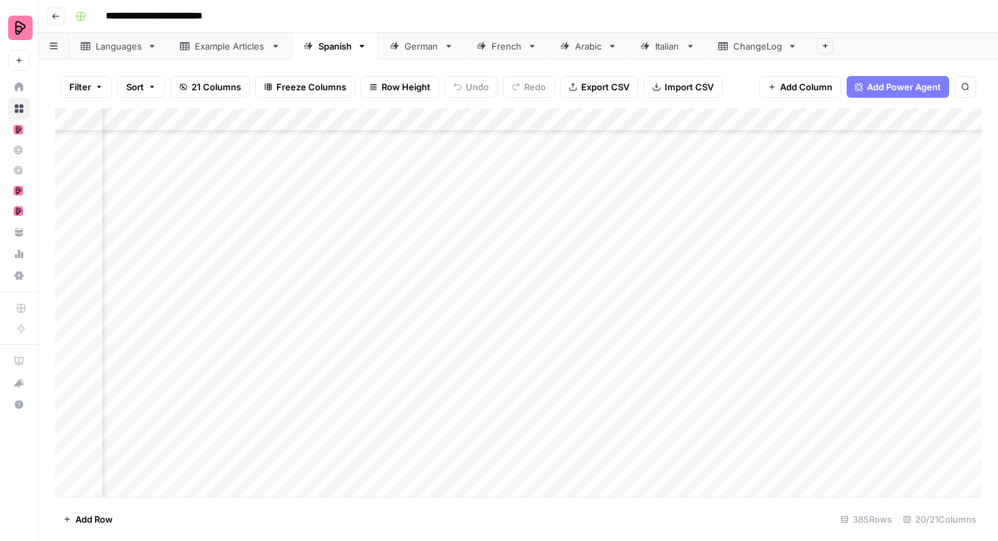
click at [701, 253] on div "Add Column" at bounding box center [518, 303] width 927 height 388
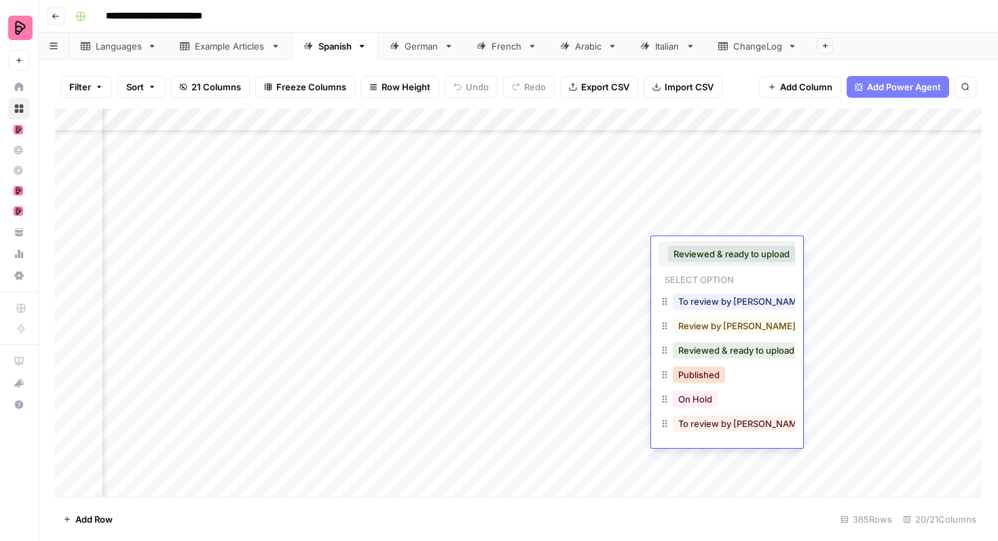
click at [691, 368] on button "Published" at bounding box center [699, 375] width 52 height 16
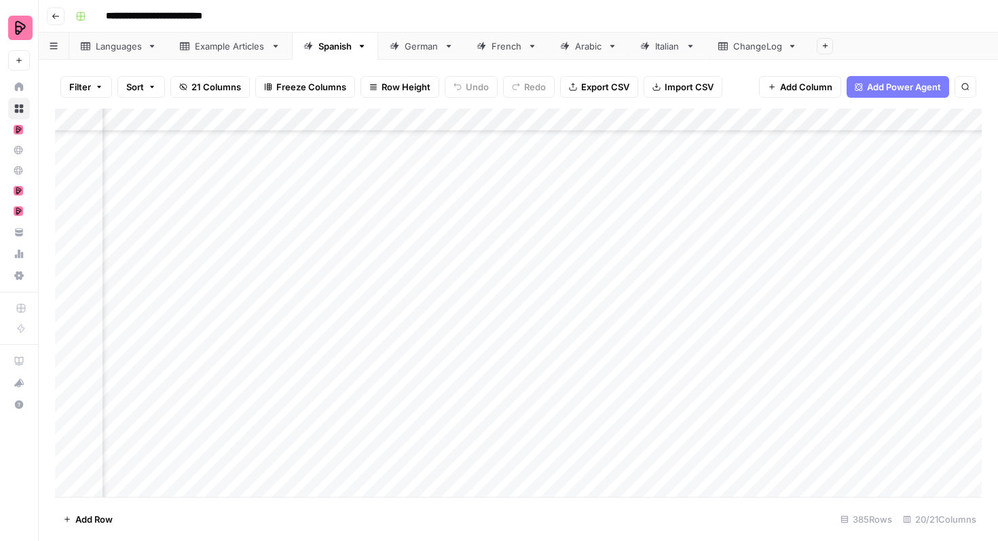
click at [694, 276] on div "Add Column" at bounding box center [518, 303] width 927 height 388
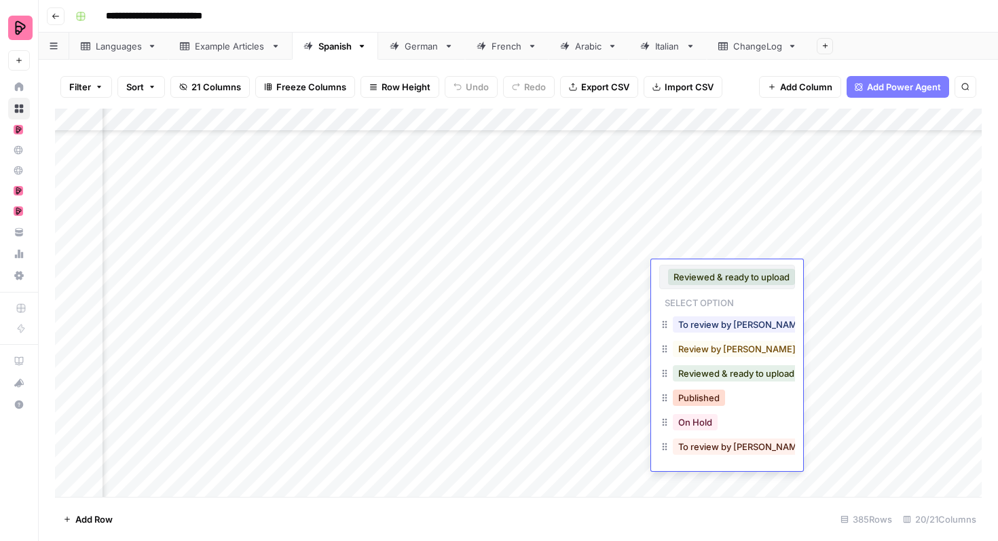
click at [700, 395] on button "Published" at bounding box center [699, 398] width 52 height 16
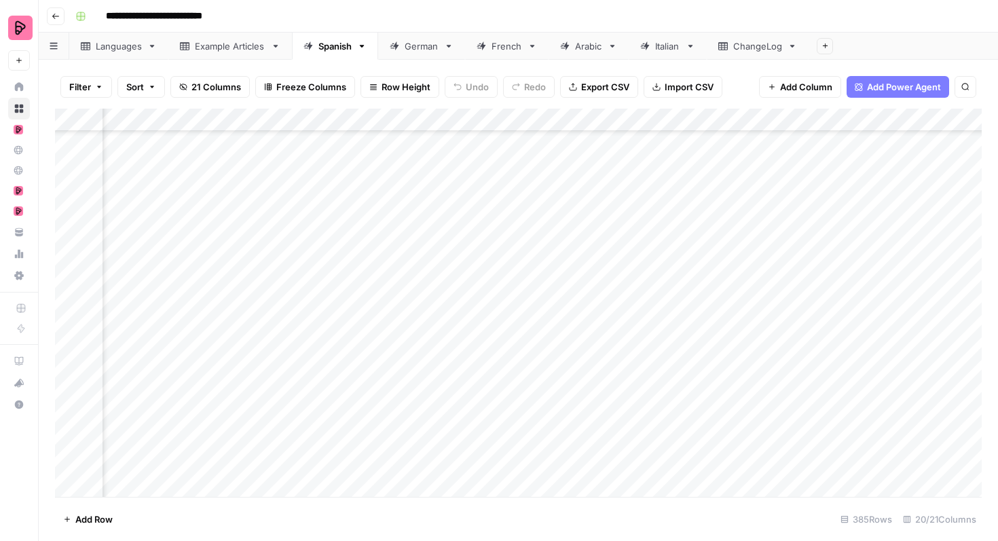
click at [706, 294] on div "Add Column" at bounding box center [518, 303] width 927 height 388
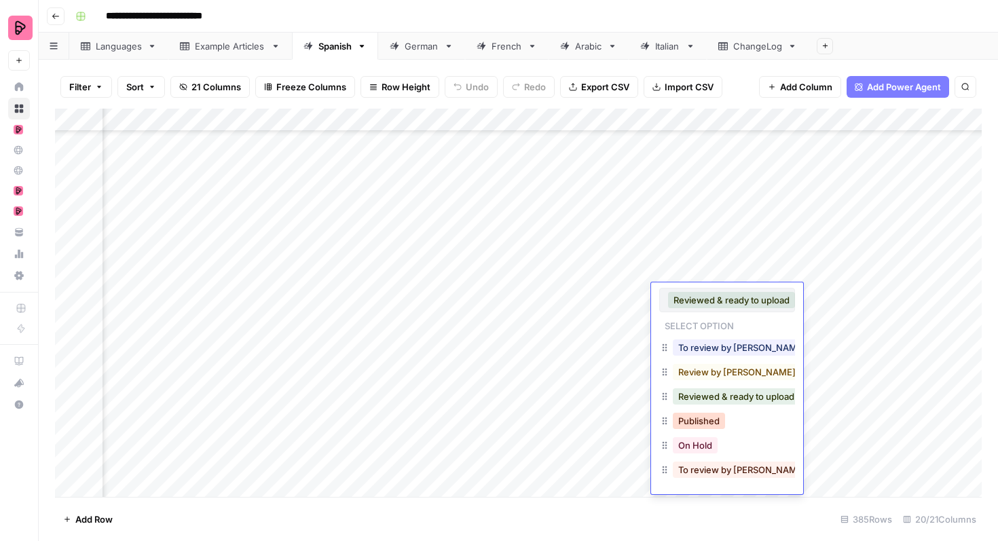
click at [689, 418] on button "Published" at bounding box center [699, 421] width 52 height 16
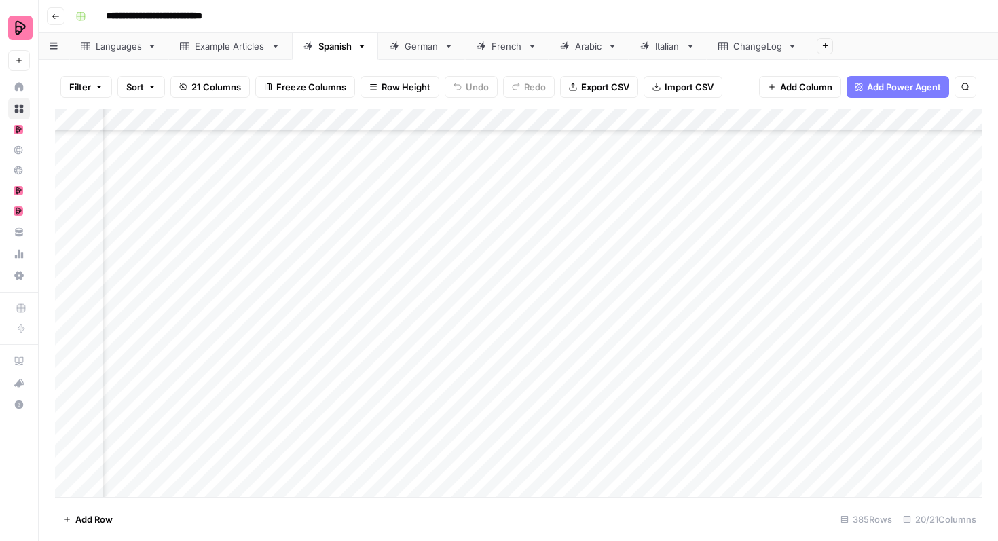
click at [690, 329] on div "Add Column" at bounding box center [518, 303] width 927 height 388
click at [690, 321] on div "Add Column" at bounding box center [518, 303] width 927 height 388
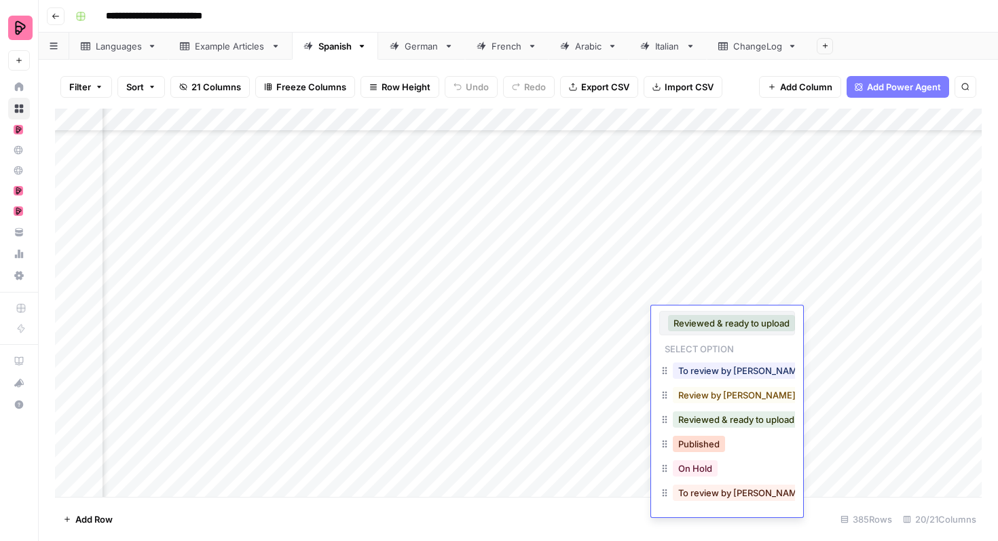
click at [691, 437] on button "Published" at bounding box center [699, 444] width 52 height 16
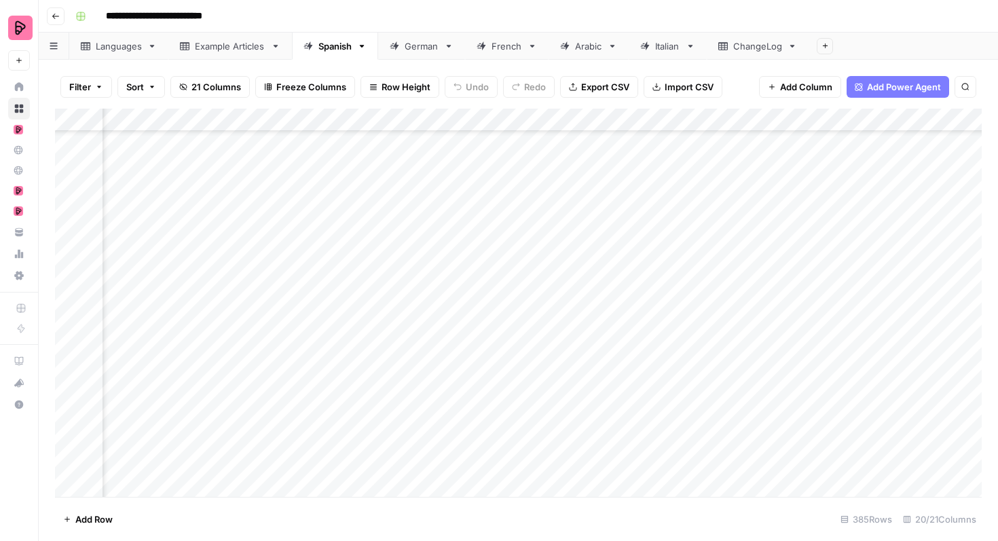
click at [687, 340] on div "Add Column" at bounding box center [518, 303] width 927 height 388
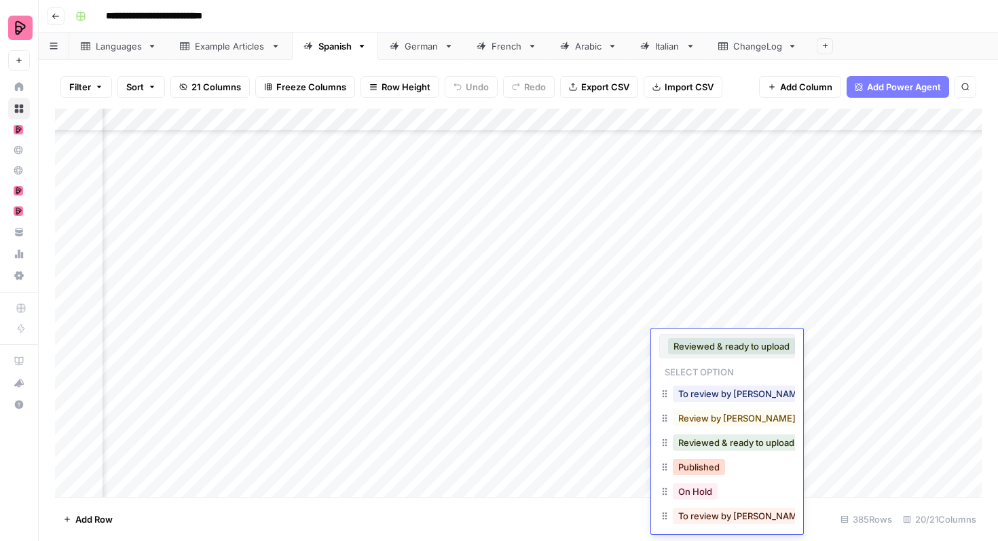
click at [697, 466] on button "Published" at bounding box center [699, 467] width 52 height 16
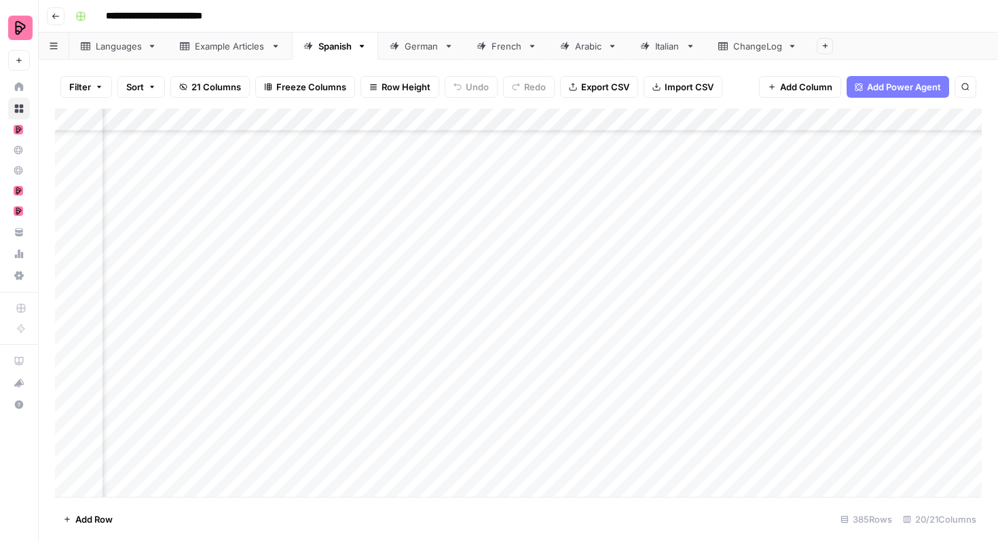
click at [688, 363] on div "Add Column" at bounding box center [518, 303] width 927 height 388
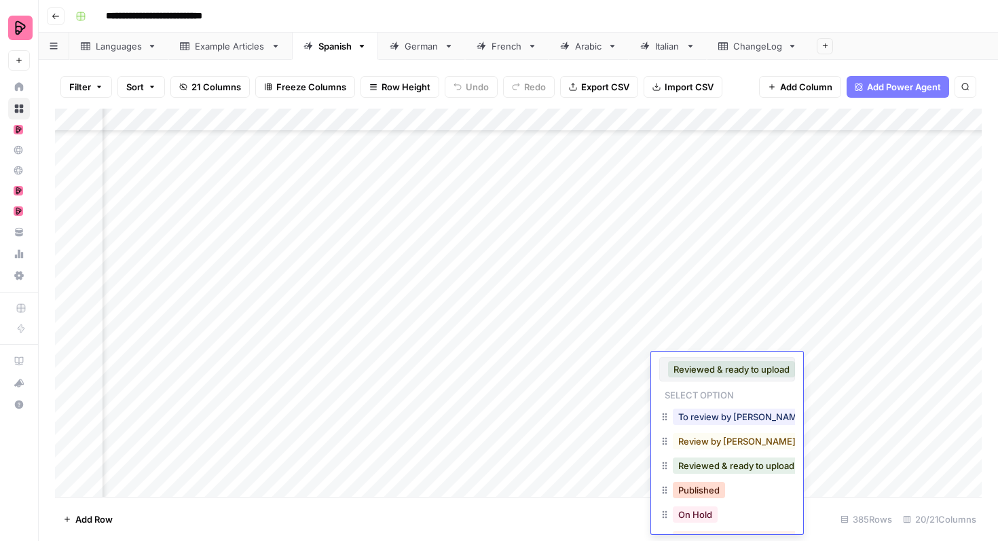
click at [693, 487] on button "Published" at bounding box center [699, 490] width 52 height 16
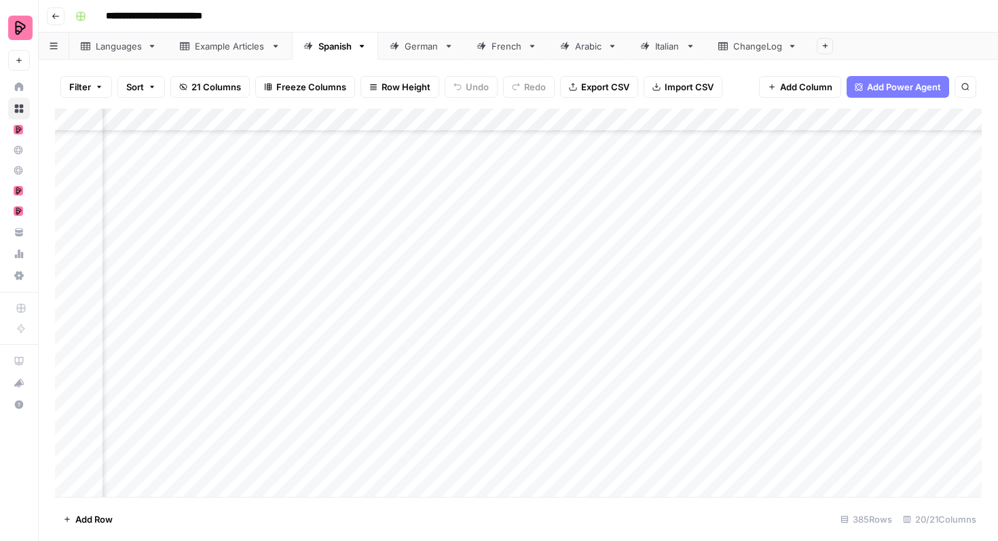
click at [693, 388] on div "Add Column" at bounding box center [518, 303] width 927 height 388
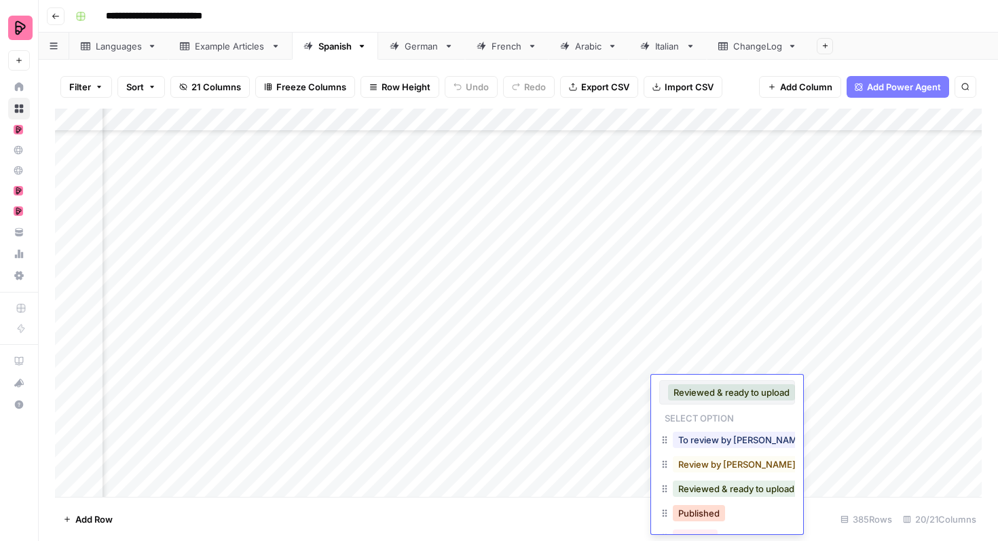
click at [701, 508] on button "Published" at bounding box center [699, 513] width 52 height 16
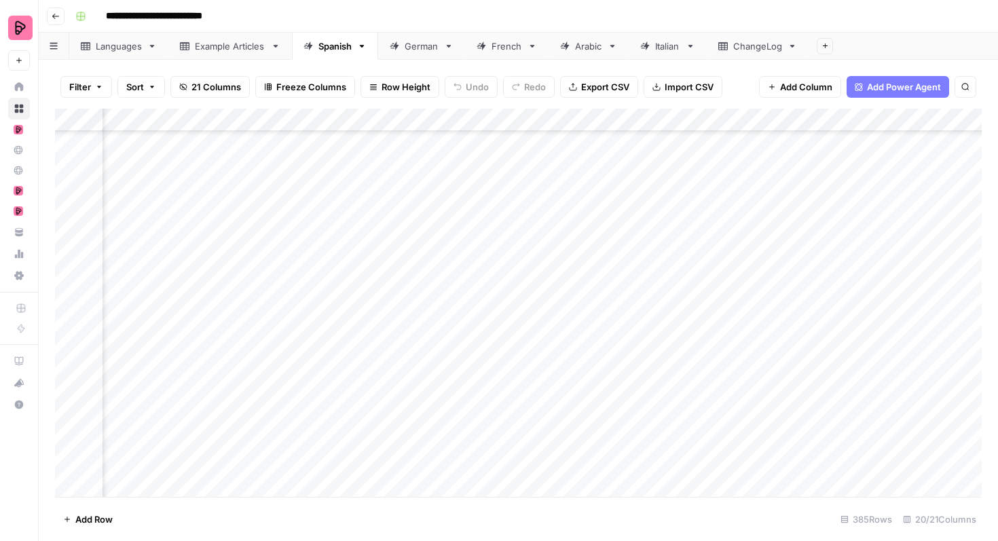
click at [706, 407] on div "Add Column" at bounding box center [518, 303] width 927 height 388
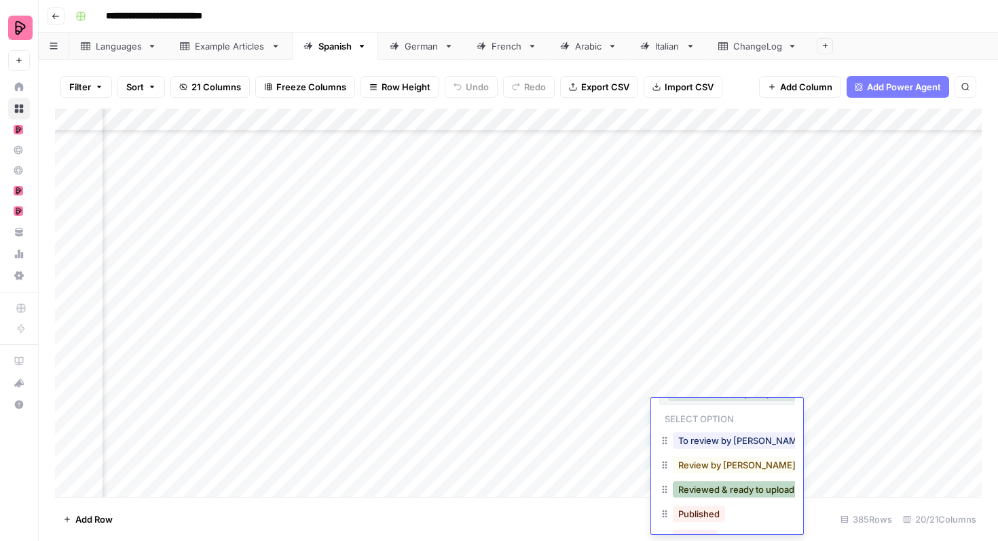
scroll to position [32, 0]
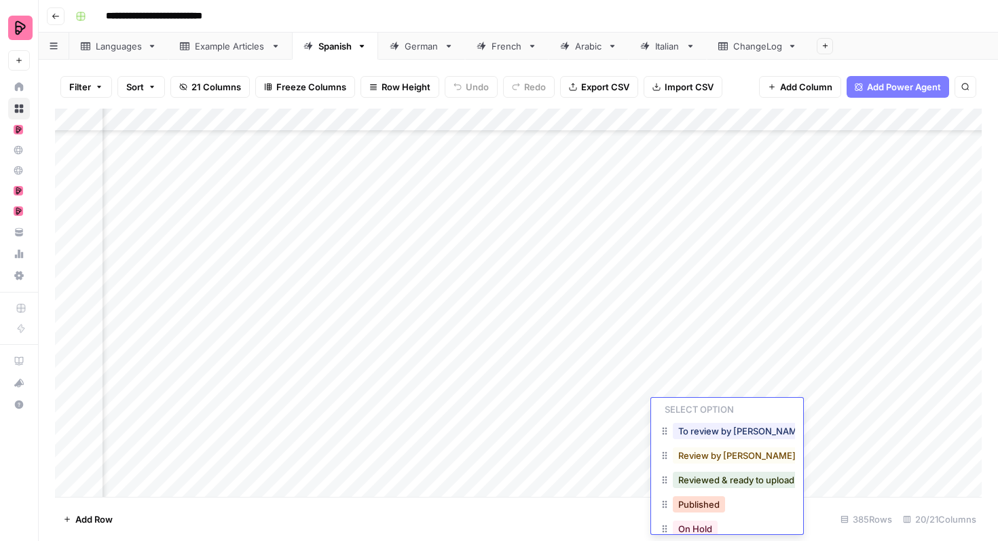
click at [702, 505] on button "Published" at bounding box center [699, 504] width 52 height 16
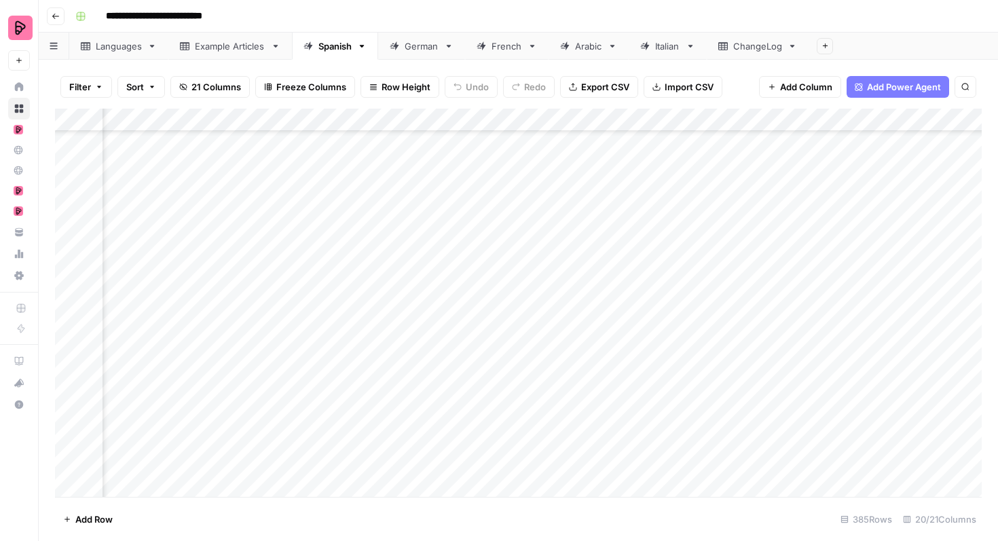
click at [731, 338] on div "Add Column" at bounding box center [518, 303] width 927 height 388
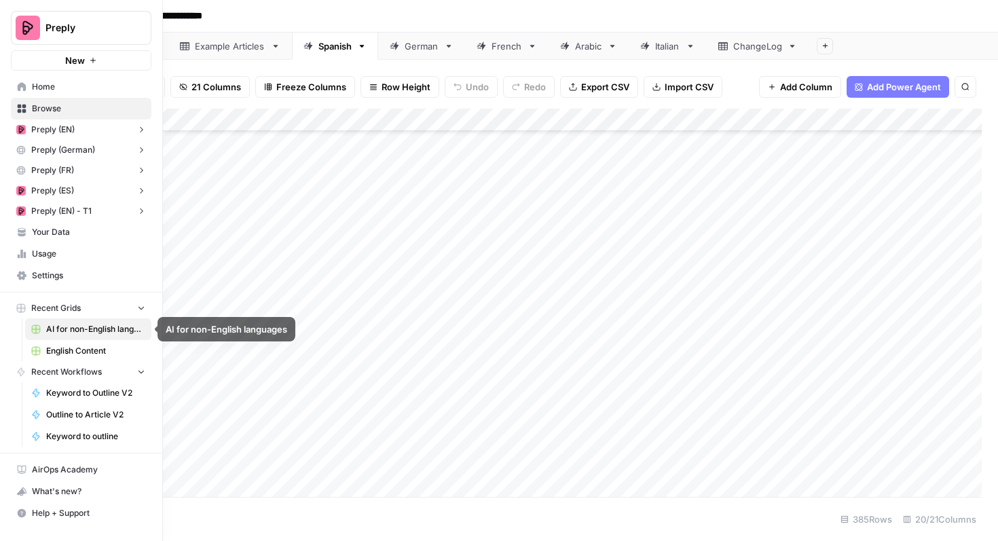
click at [68, 346] on span "English Content" at bounding box center [95, 351] width 99 height 12
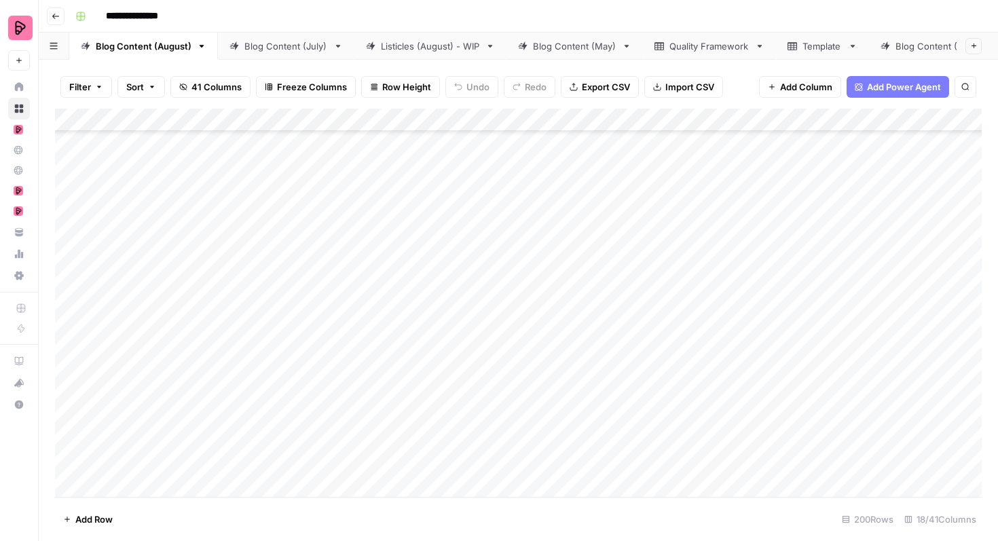
scroll to position [3314, 0]
click at [532, 162] on div "Add Column" at bounding box center [518, 303] width 927 height 388
drag, startPoint x: 564, startPoint y: 169, endPoint x: 552, endPoint y: 398, distance: 229.1
click at [552, 398] on div "Add Column" at bounding box center [518, 303] width 927 height 388
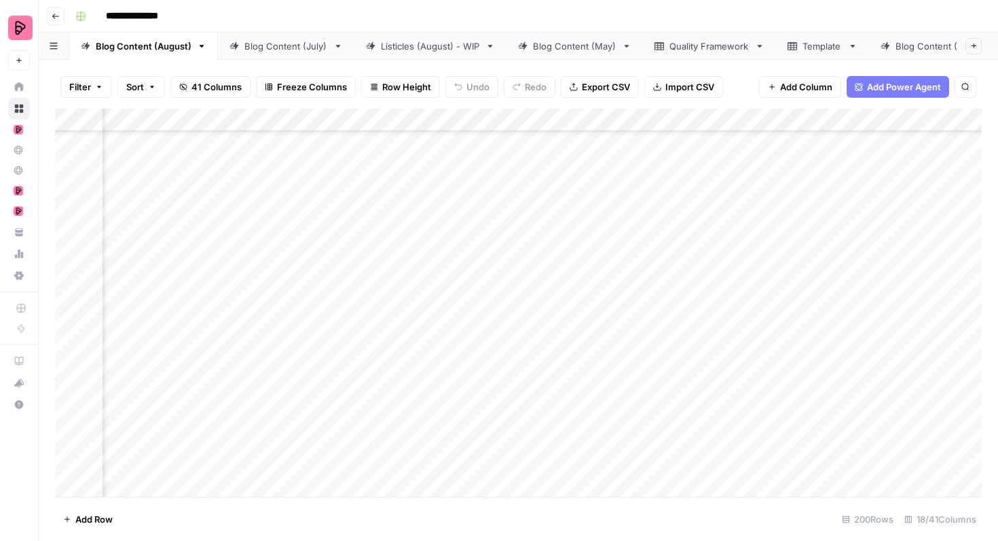
click at [480, 185] on div "Add Column" at bounding box center [518, 303] width 927 height 388
click at [484, 219] on div "Add Column" at bounding box center [518, 303] width 927 height 388
click at [484, 258] on div "Add Column" at bounding box center [518, 303] width 927 height 388
click at [481, 287] on div "Add Column" at bounding box center [518, 303] width 927 height 388
click at [480, 327] on div "Add Column" at bounding box center [518, 303] width 927 height 388
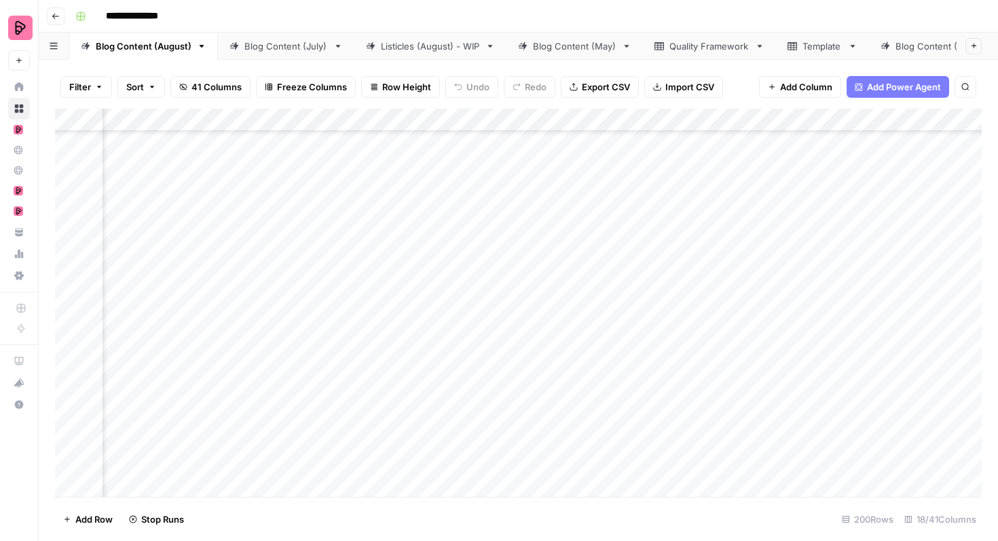
click at [484, 358] on div "Add Column" at bounding box center [518, 303] width 927 height 388
click at [485, 395] on div "Add Column" at bounding box center [518, 303] width 927 height 388
